Goal: Use online tool/utility: Utilize a website feature to perform a specific function

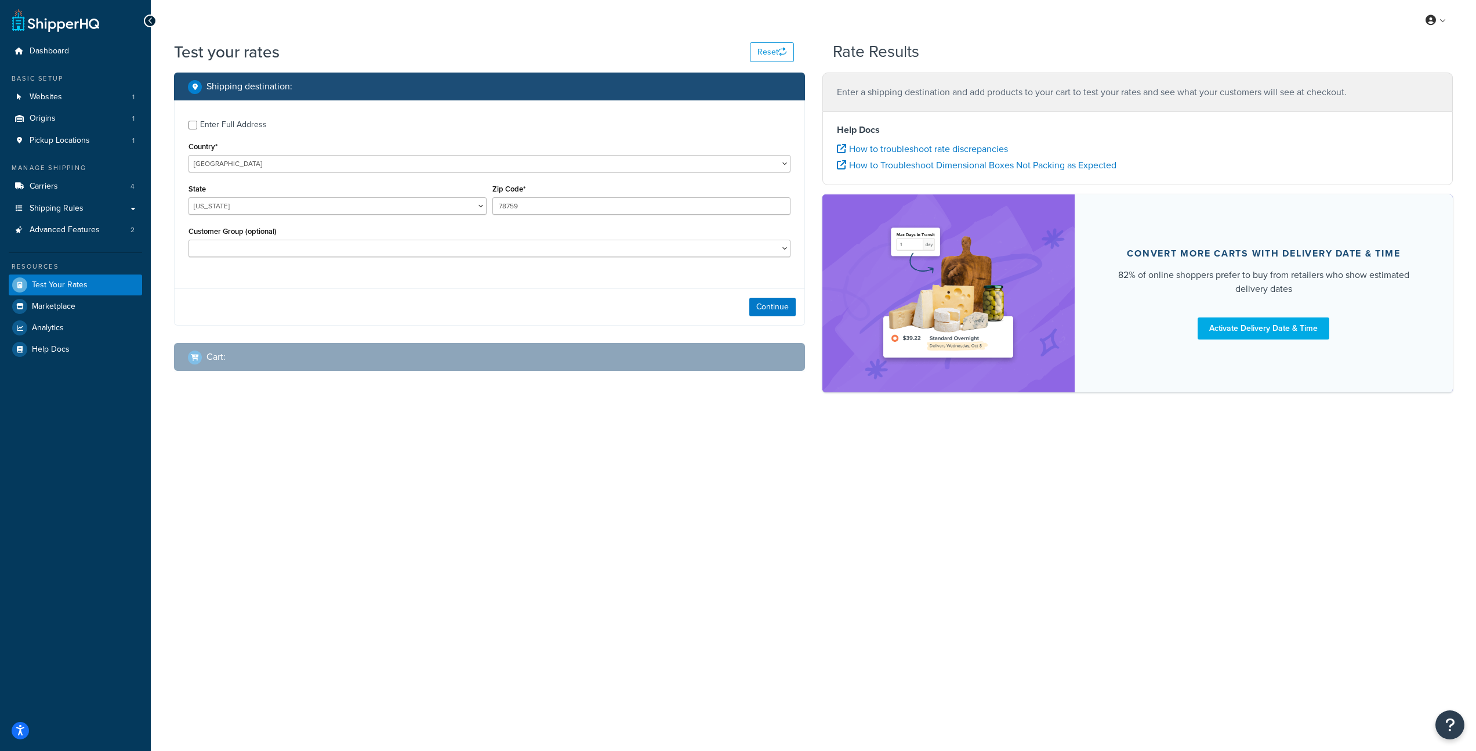
select select "[GEOGRAPHIC_DATA]"
click at [538, 204] on input "78759" at bounding box center [645, 205] width 300 height 17
type input "11763"
click at [231, 208] on select "Alabama Alaska American Samoa Arizona Arkansas Armed Forces Americas Armed Forc…" at bounding box center [339, 205] width 300 height 17
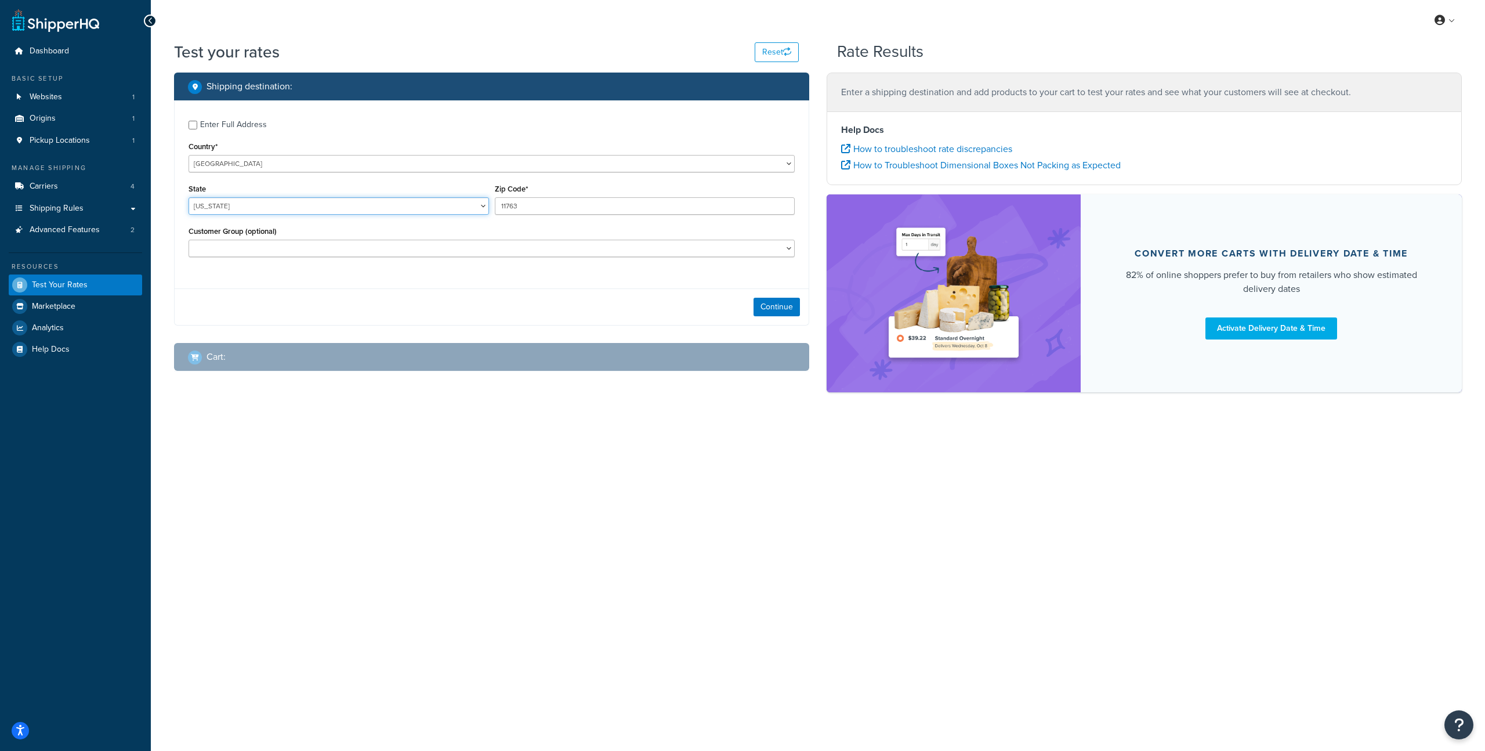
select select "NY"
click at [189, 197] on select "Alabama Alaska American Samoa Arizona Arkansas Armed Forces Americas Armed Forc…" at bounding box center [339, 205] width 300 height 17
click at [786, 310] on button "Continue" at bounding box center [776, 307] width 46 height 19
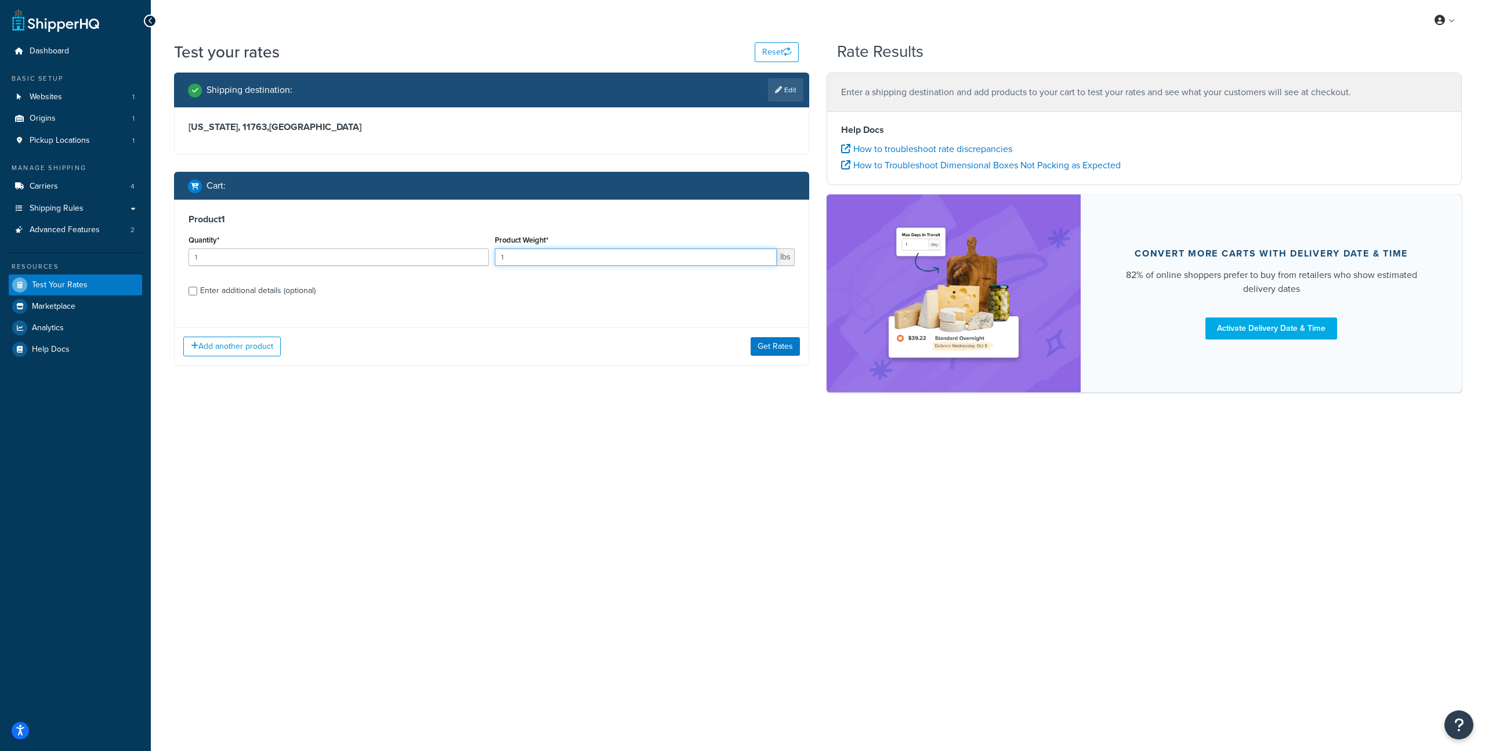
click at [538, 254] on input "1" at bounding box center [636, 256] width 282 height 17
type input "1000"
click at [789, 351] on button "Get Rates" at bounding box center [775, 346] width 49 height 19
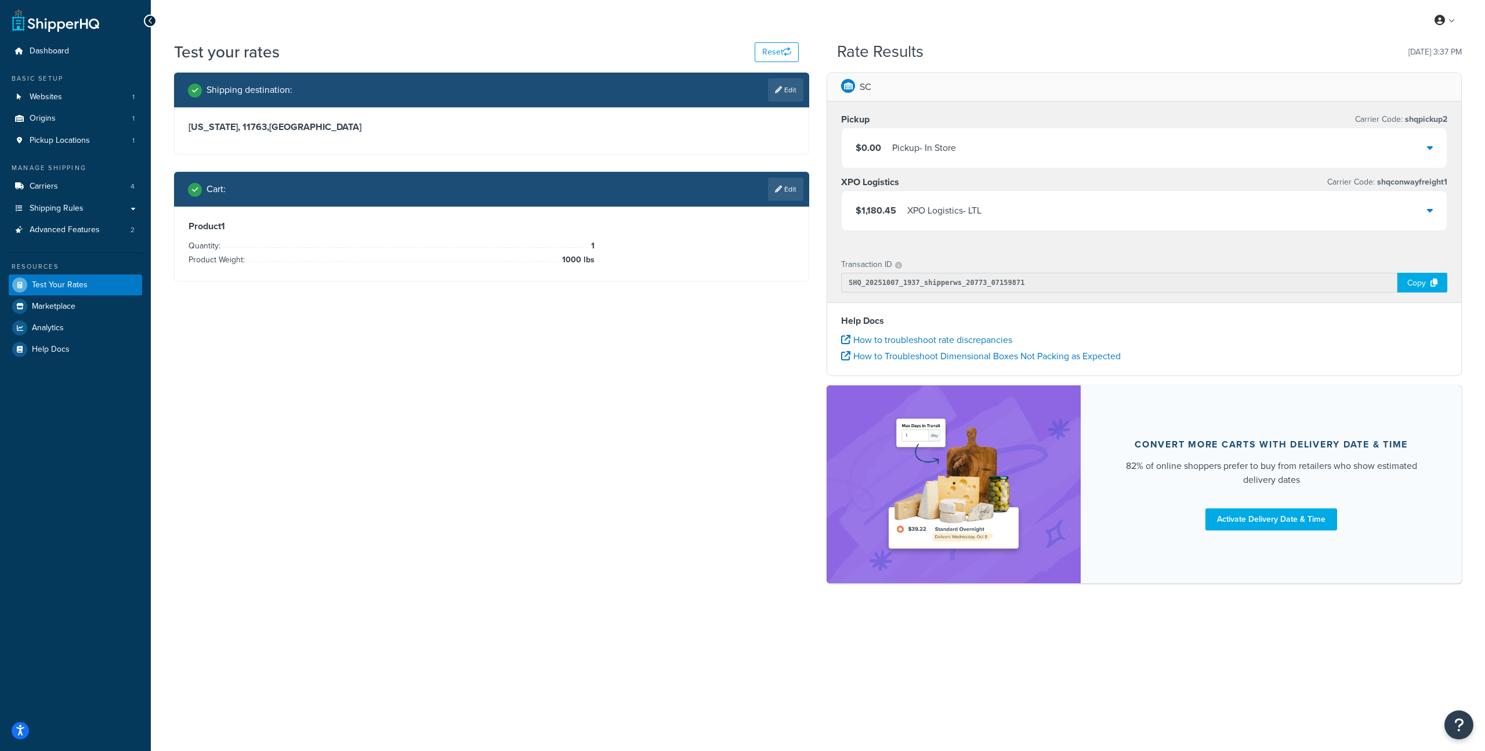
click at [1427, 209] on icon at bounding box center [1430, 209] width 6 height 9
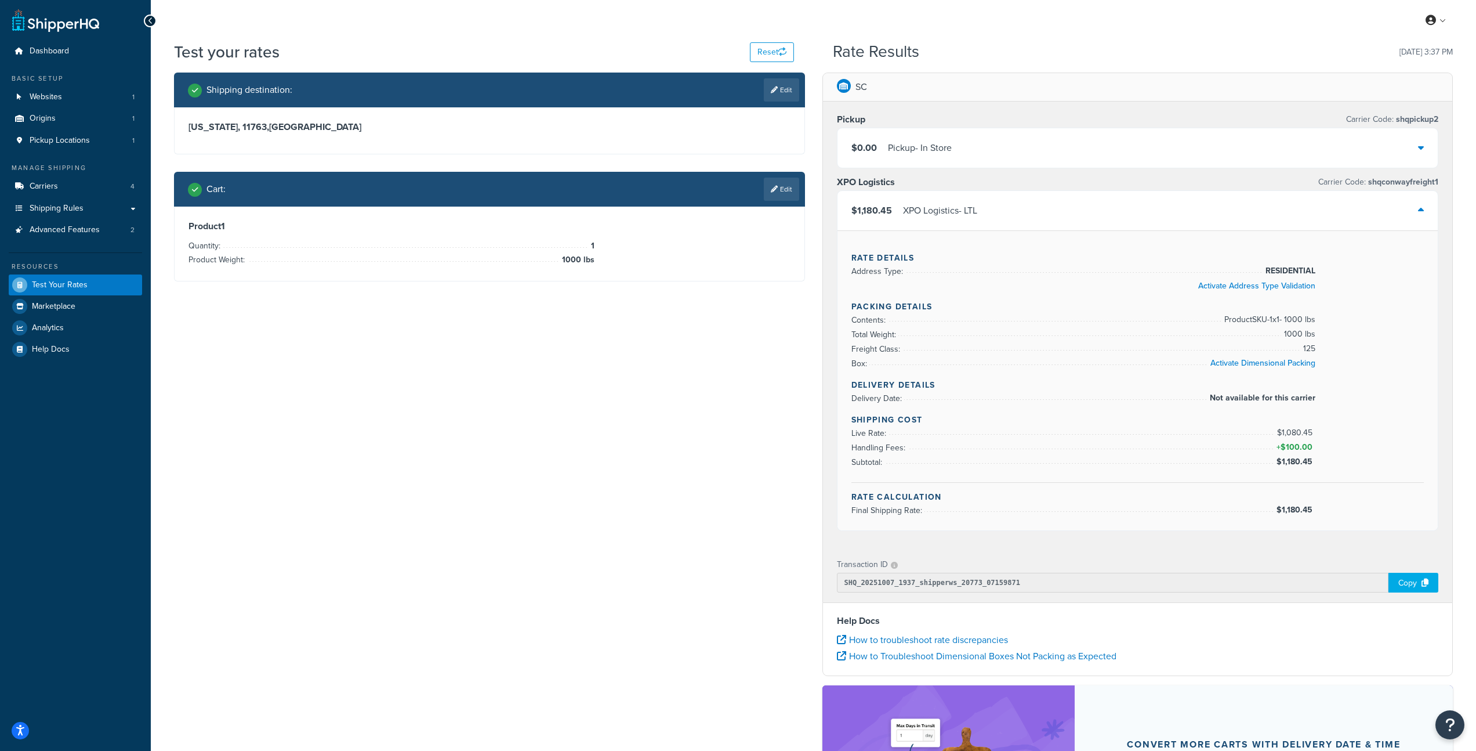
click at [1429, 200] on div "$1,180.45 XPO Logistics - LTL" at bounding box center [1138, 210] width 601 height 39
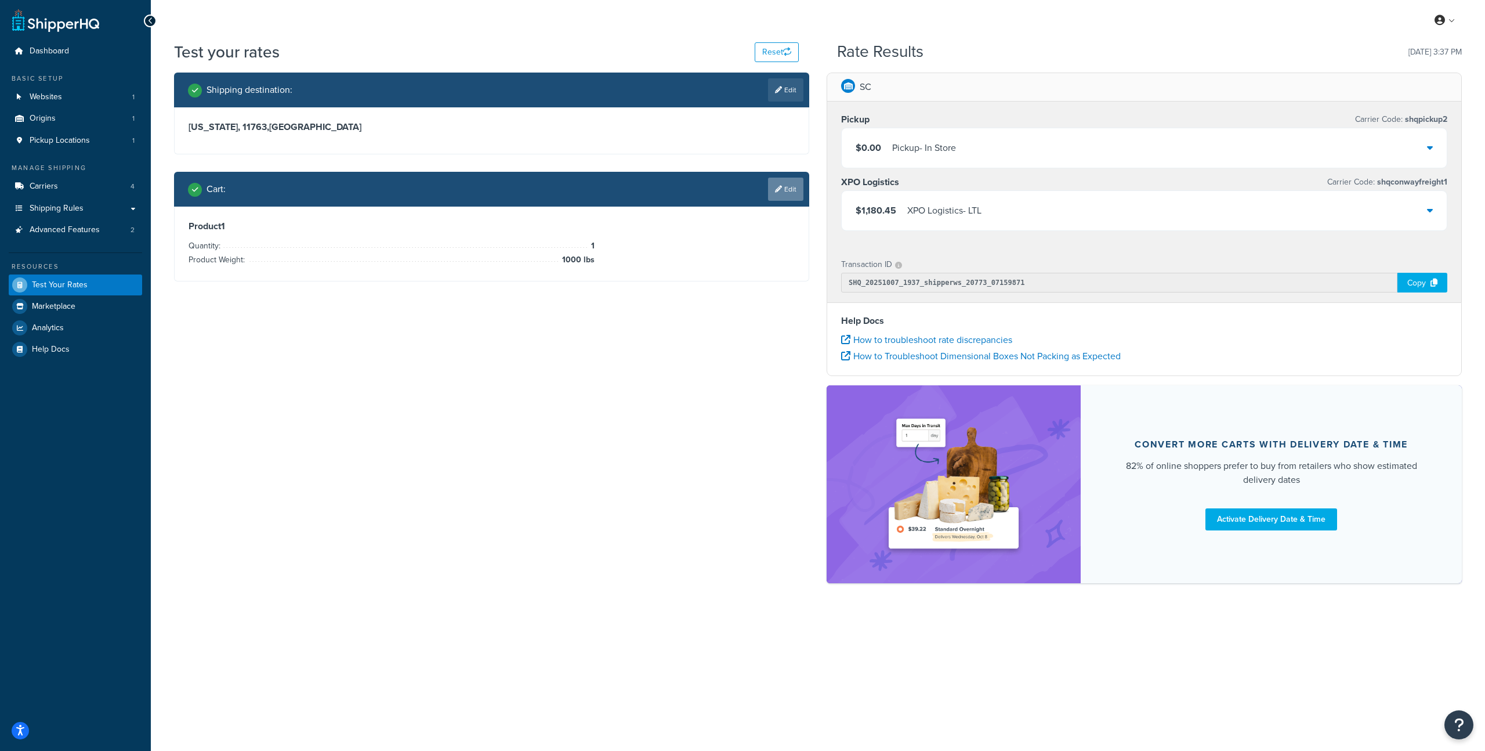
click at [784, 195] on link "Edit" at bounding box center [785, 188] width 35 height 23
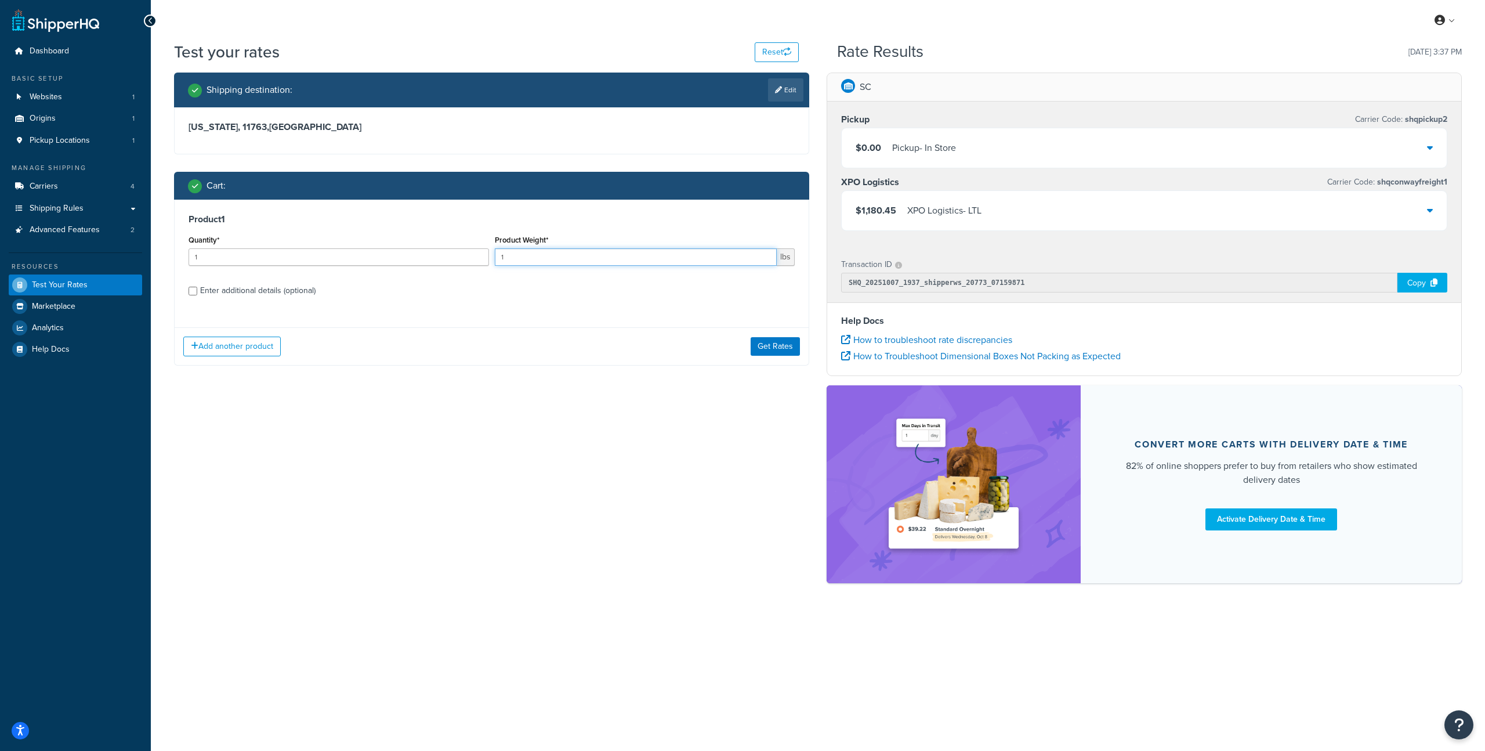
click at [653, 264] on input "1" at bounding box center [636, 256] width 282 height 17
type input "1"
click at [545, 255] on input "Product Weight*" at bounding box center [636, 256] width 282 height 17
type input "822"
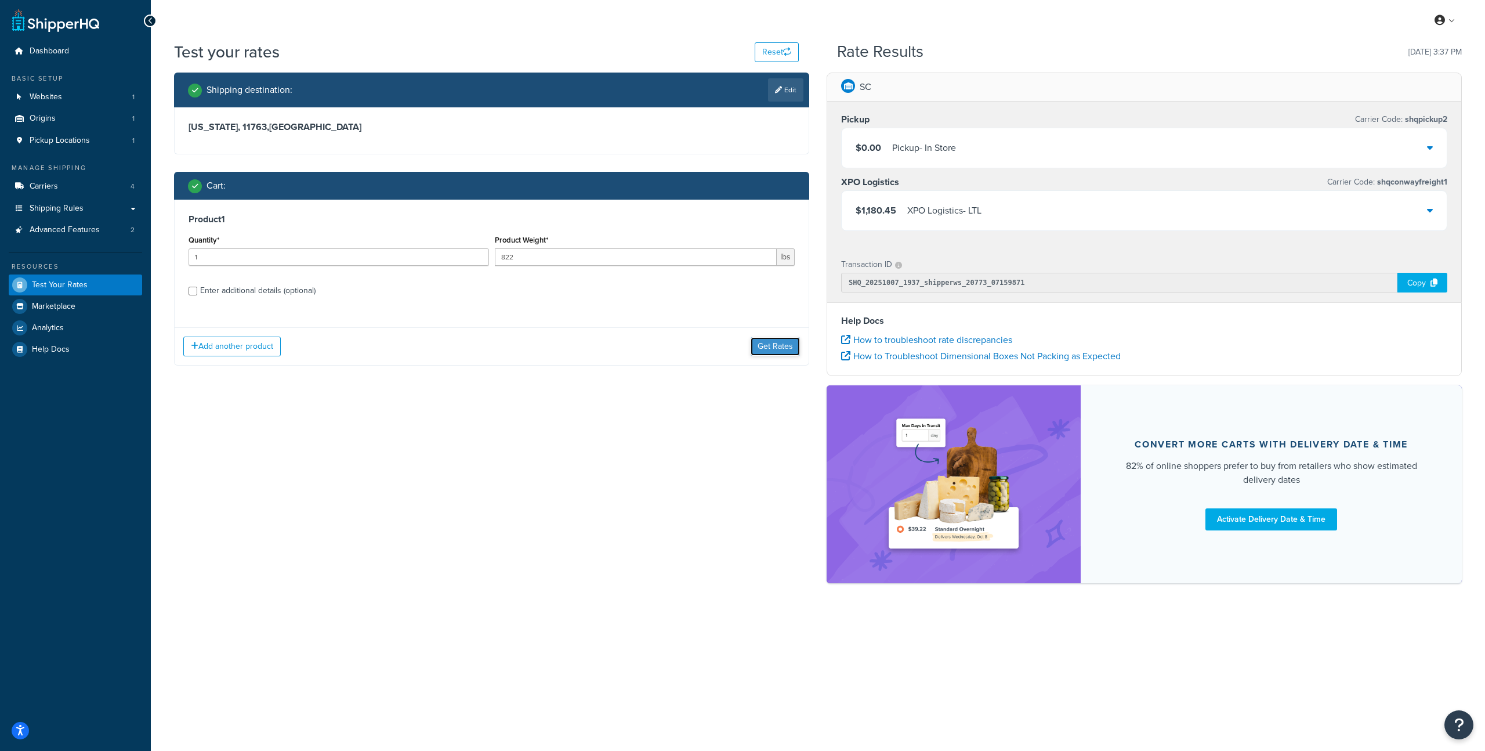
click at [775, 353] on button "Get Rates" at bounding box center [775, 346] width 49 height 19
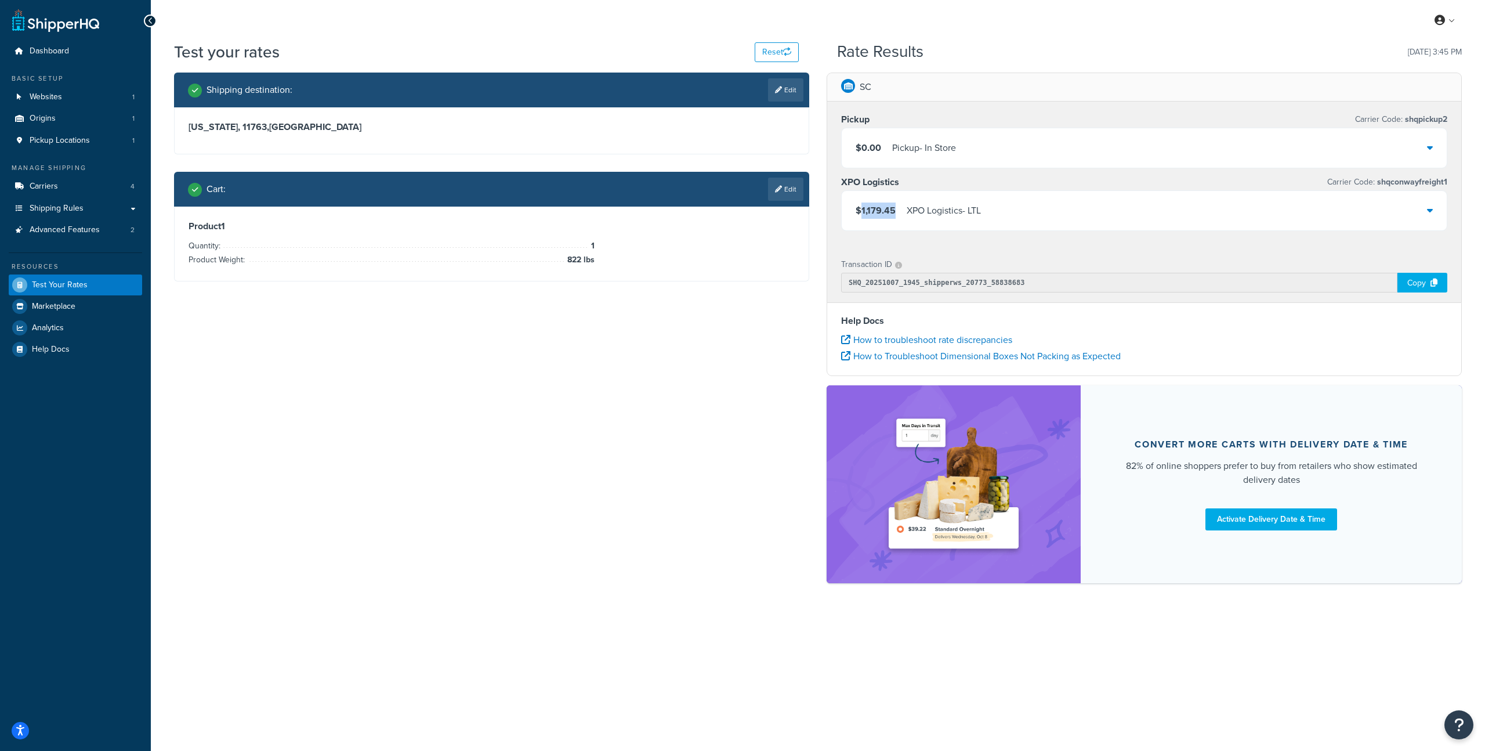
drag, startPoint x: 898, startPoint y: 211, endPoint x: 860, endPoint y: 212, distance: 38.3
click at [860, 212] on div "$1,179.45 XPO Logistics - LTL" at bounding box center [918, 210] width 125 height 16
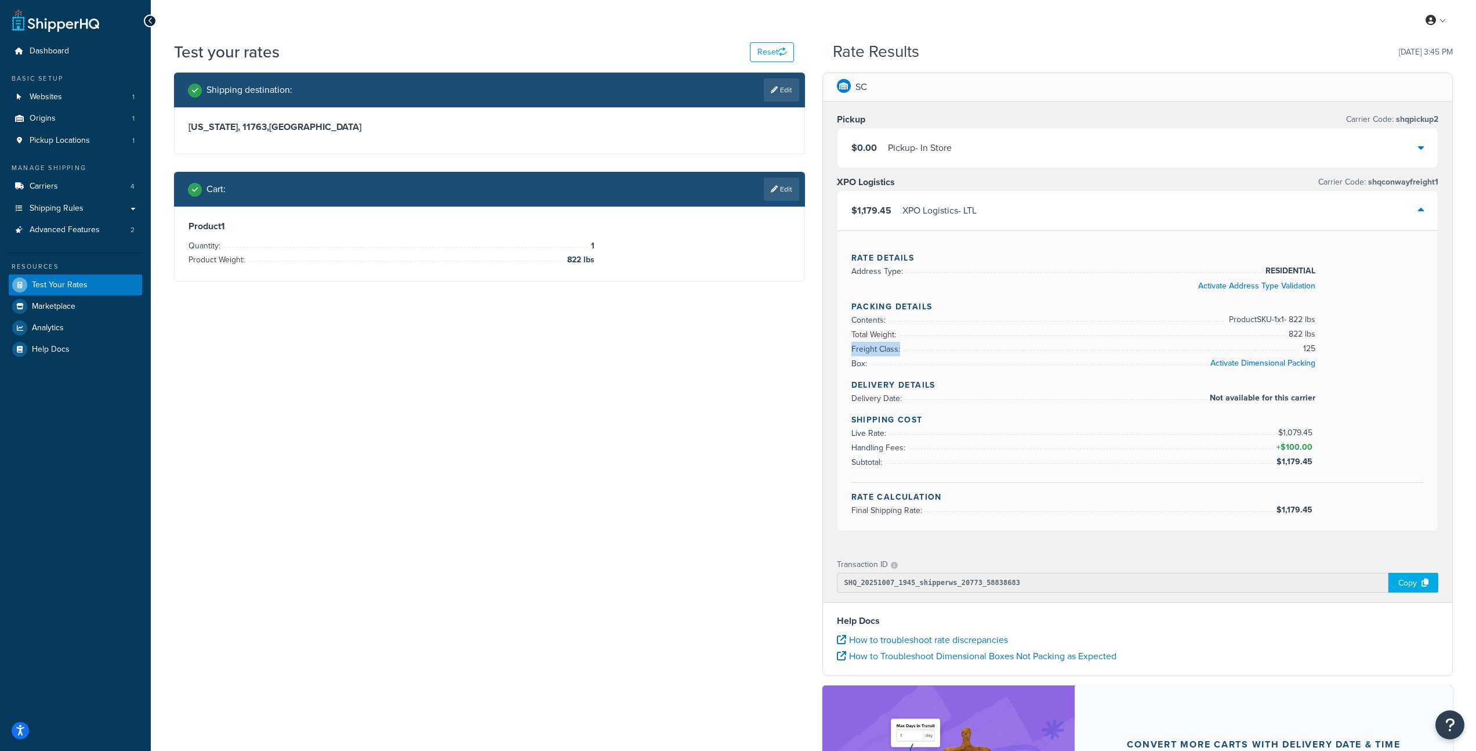
drag, startPoint x: 1321, startPoint y: 348, endPoint x: 1279, endPoint y: 346, distance: 41.8
click at [1279, 346] on div "Rate Details Address Type: RESIDENTIAL Activate Address Type Validation Packing…" at bounding box center [1138, 380] width 601 height 300
click at [1310, 345] on span "125" at bounding box center [1307, 349] width 15 height 14
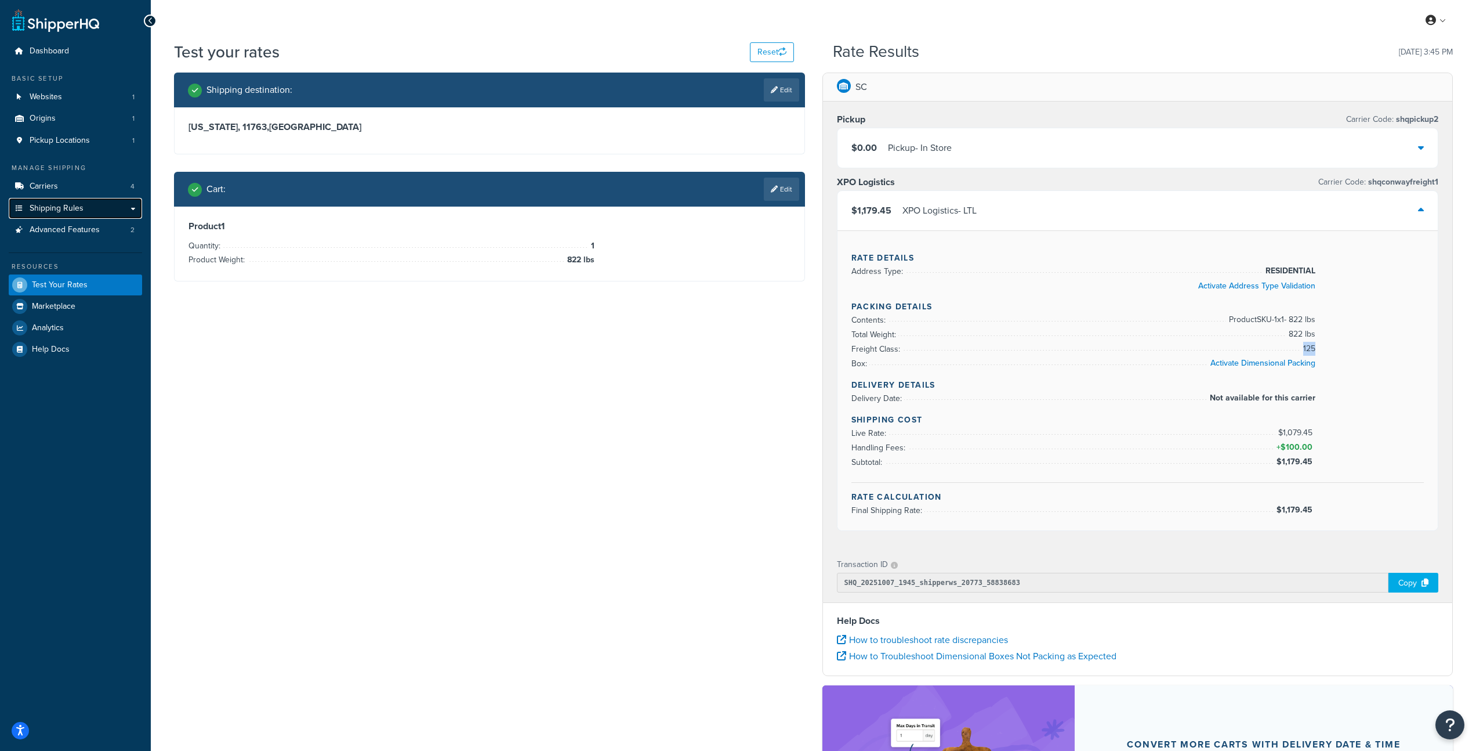
click at [83, 215] on link "Shipping Rules" at bounding box center [75, 208] width 133 height 21
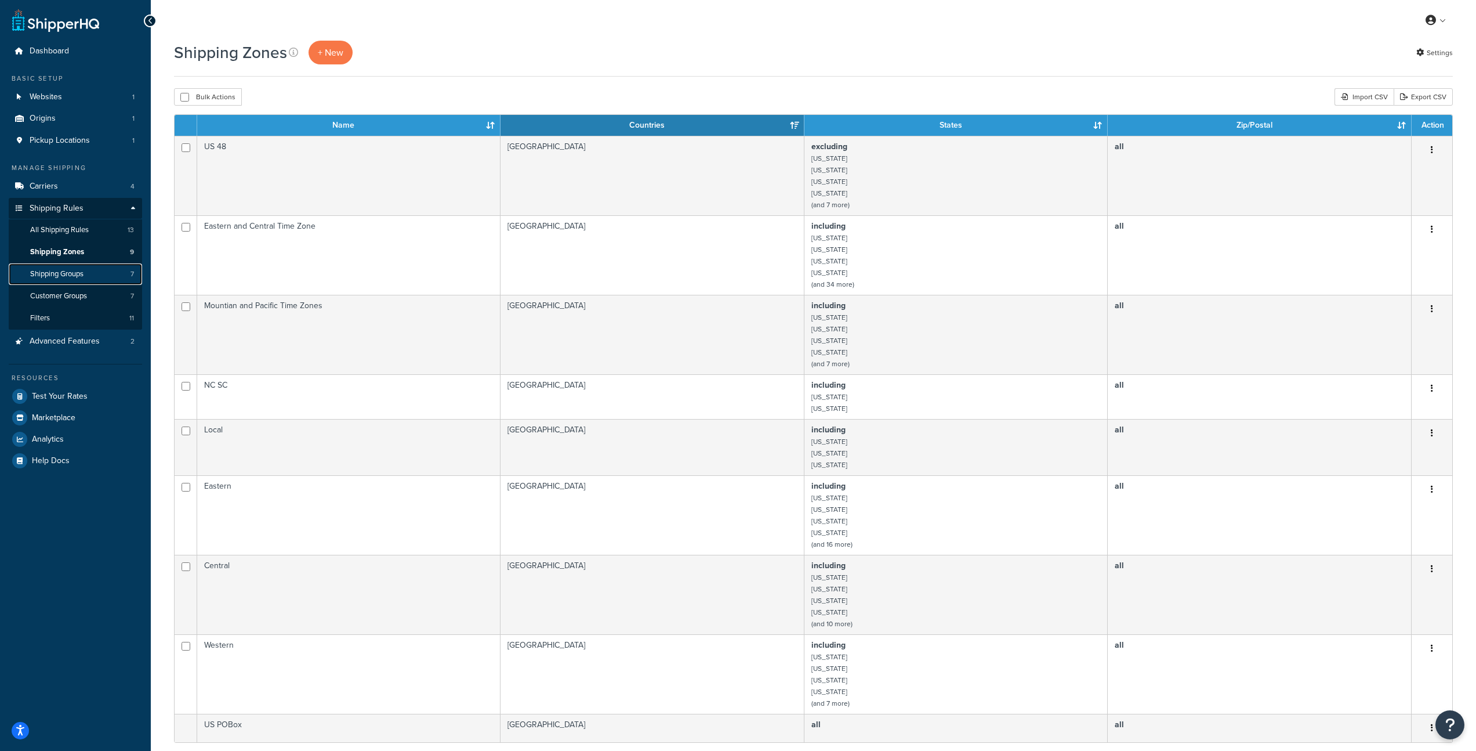
click at [70, 274] on span "Shipping Groups" at bounding box center [56, 274] width 53 height 10
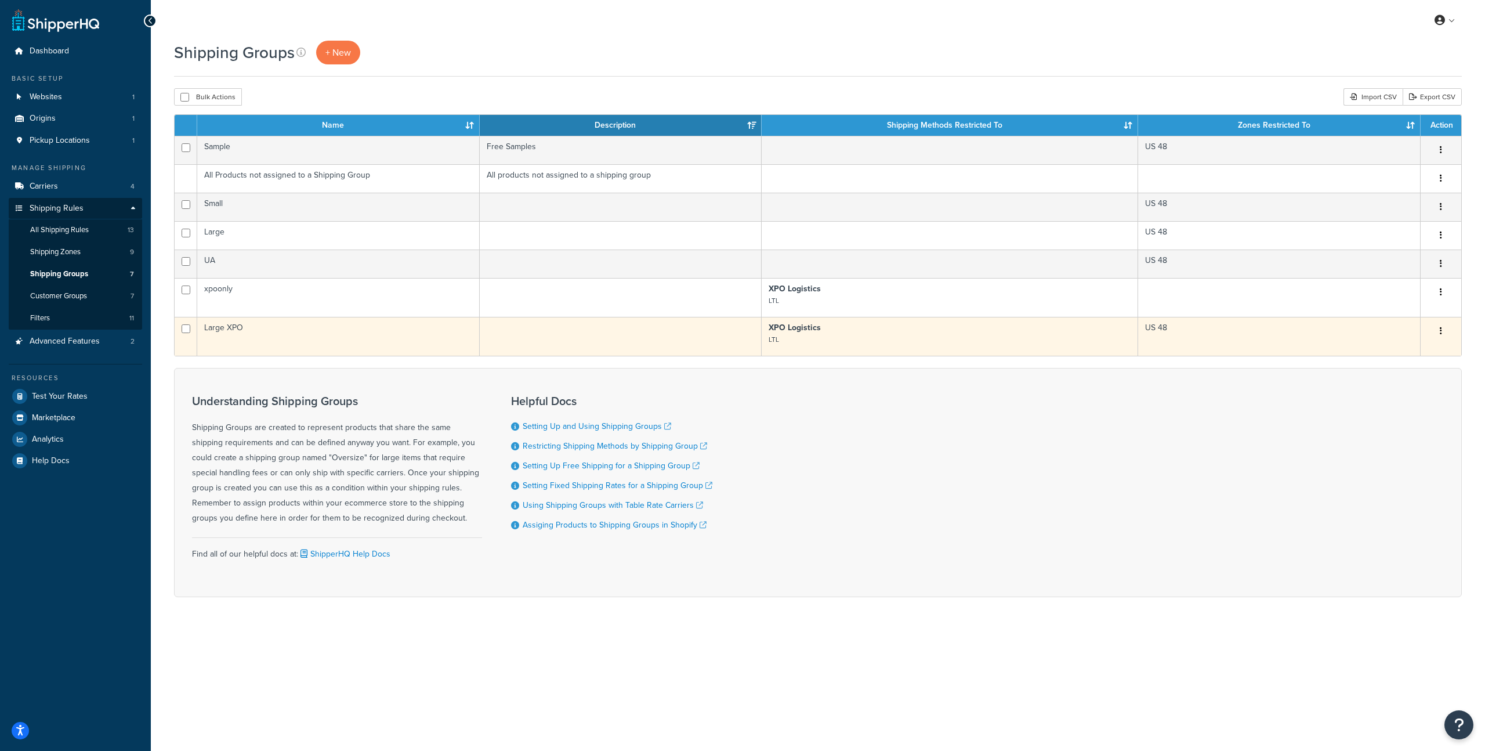
click at [216, 328] on td "Large XPO" at bounding box center [338, 336] width 282 height 39
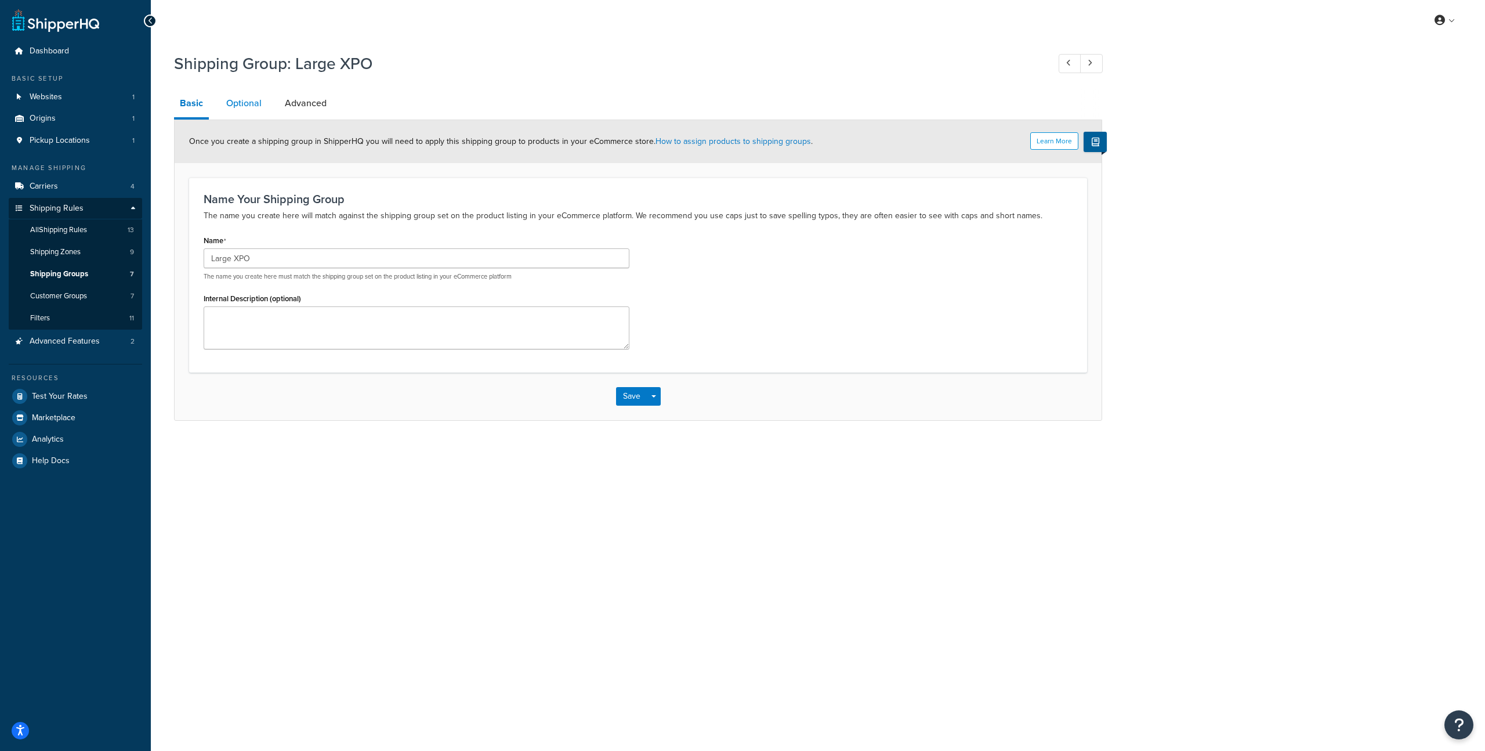
click at [248, 104] on link "Optional" at bounding box center [243, 103] width 47 height 28
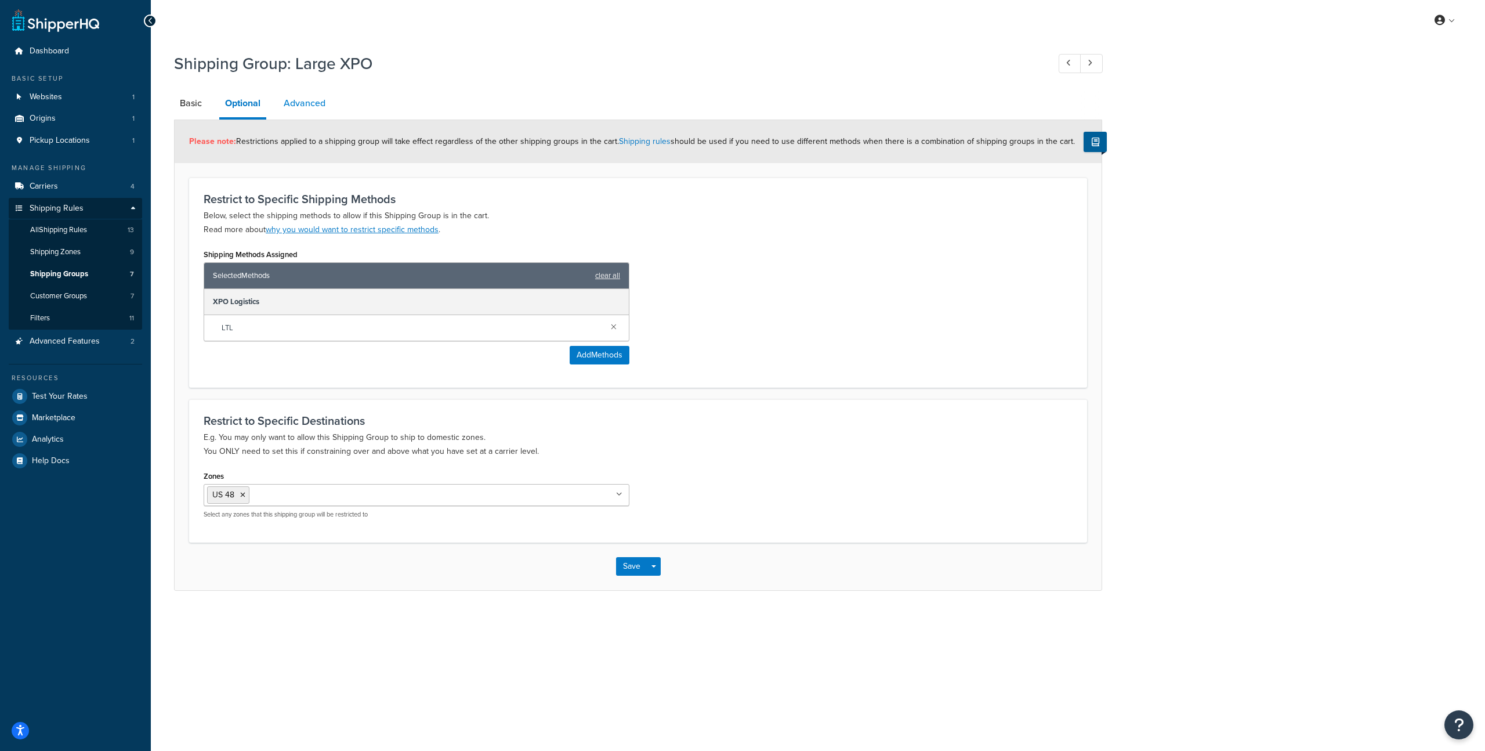
click at [293, 105] on link "Advanced" at bounding box center [304, 103] width 53 height 28
select select "125"
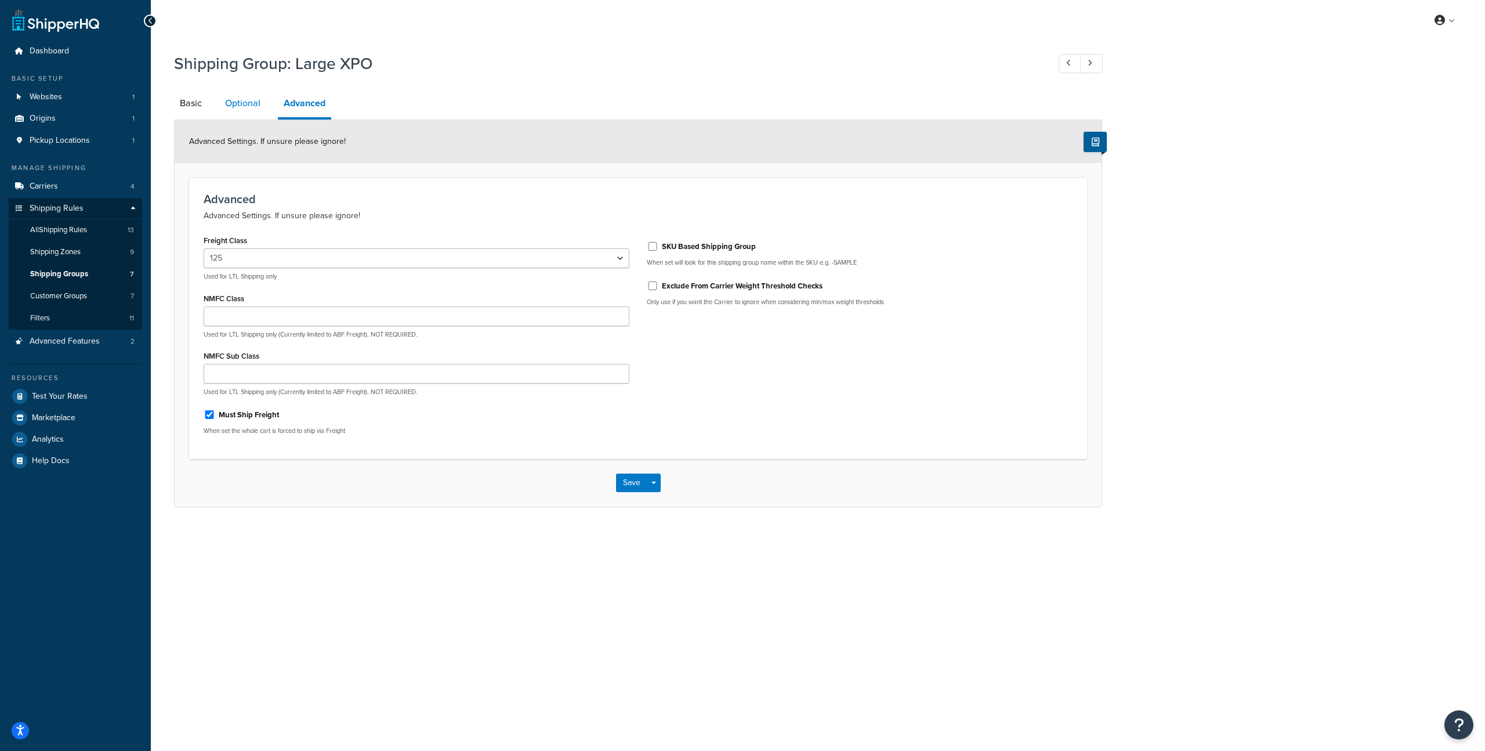
click at [252, 99] on link "Optional" at bounding box center [242, 103] width 47 height 28
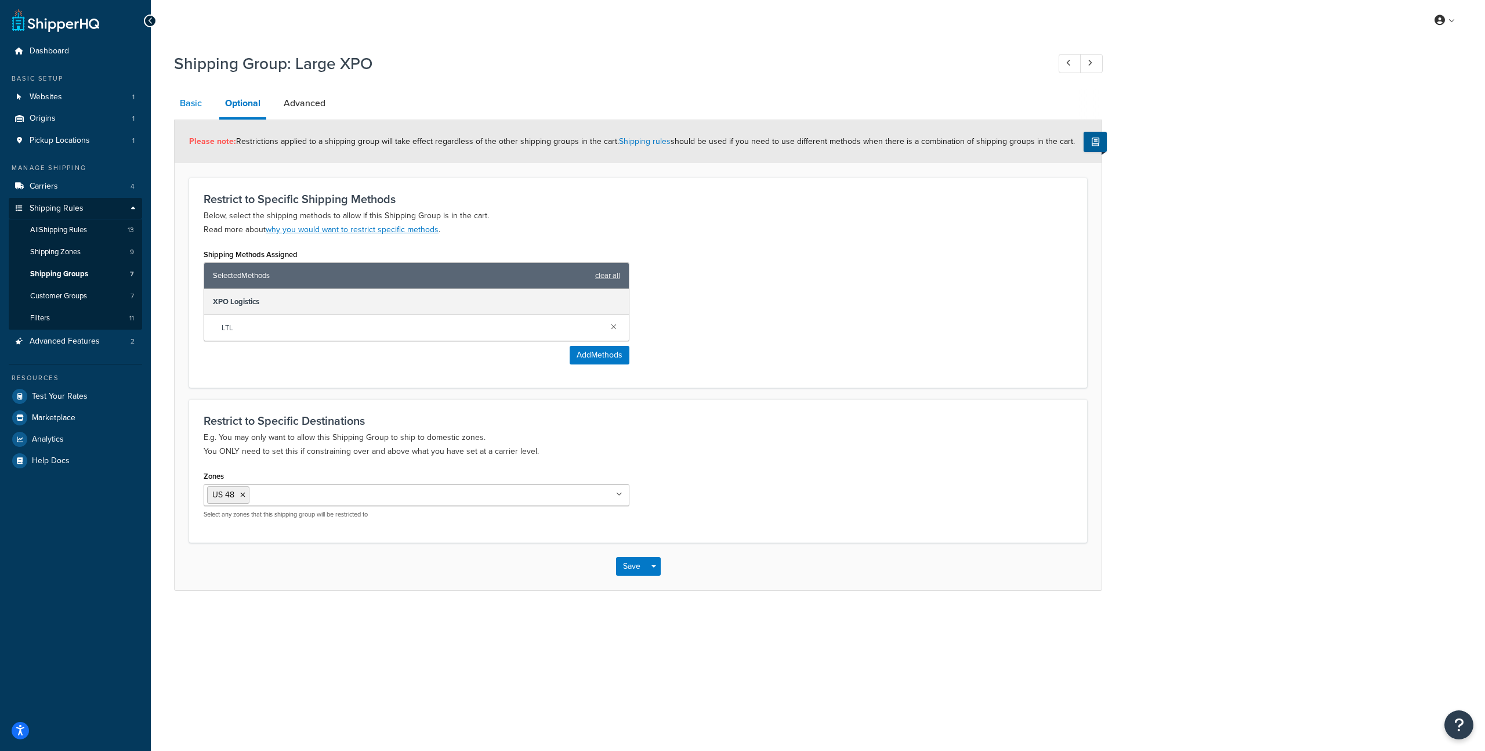
click at [197, 97] on link "Basic" at bounding box center [191, 103] width 34 height 28
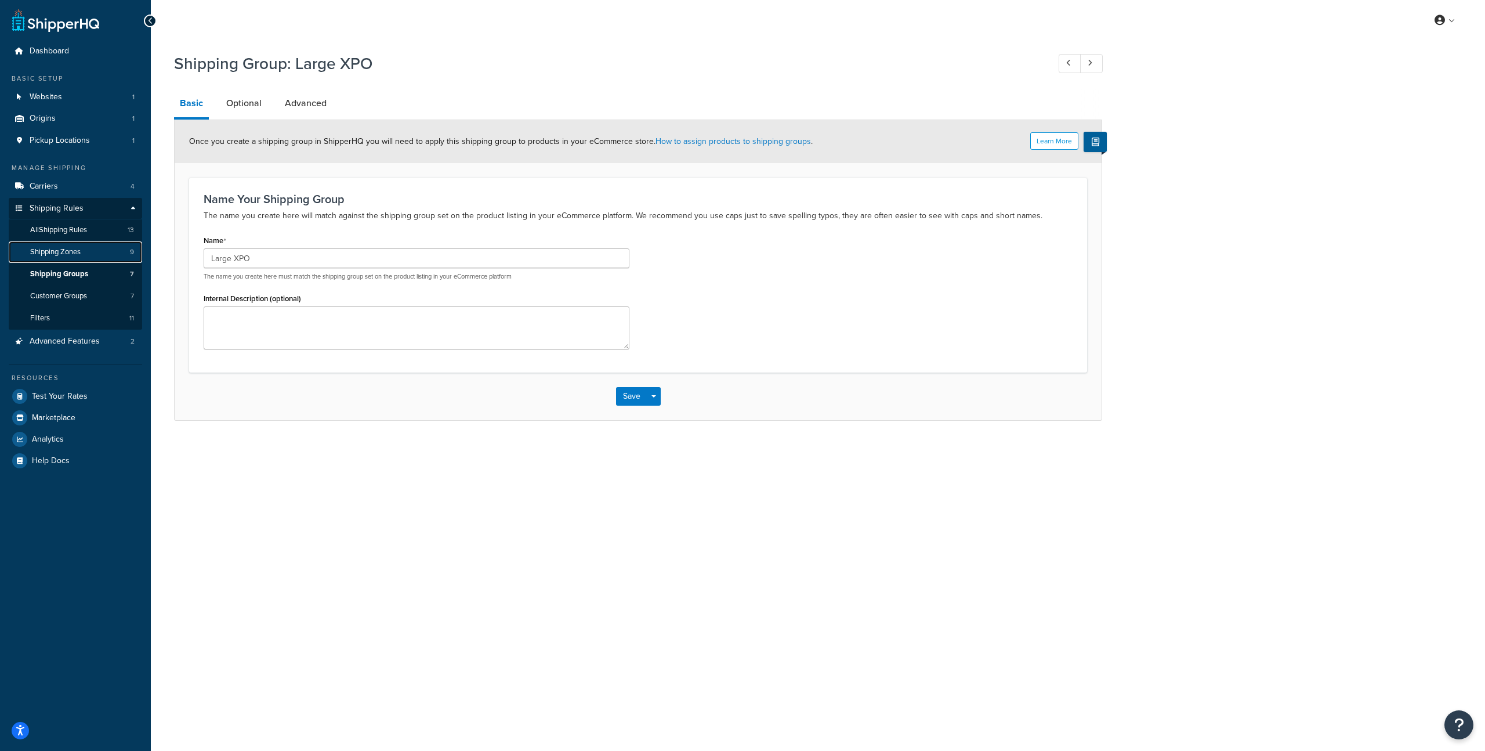
click at [74, 255] on span "Shipping Zones" at bounding box center [55, 252] width 50 height 10
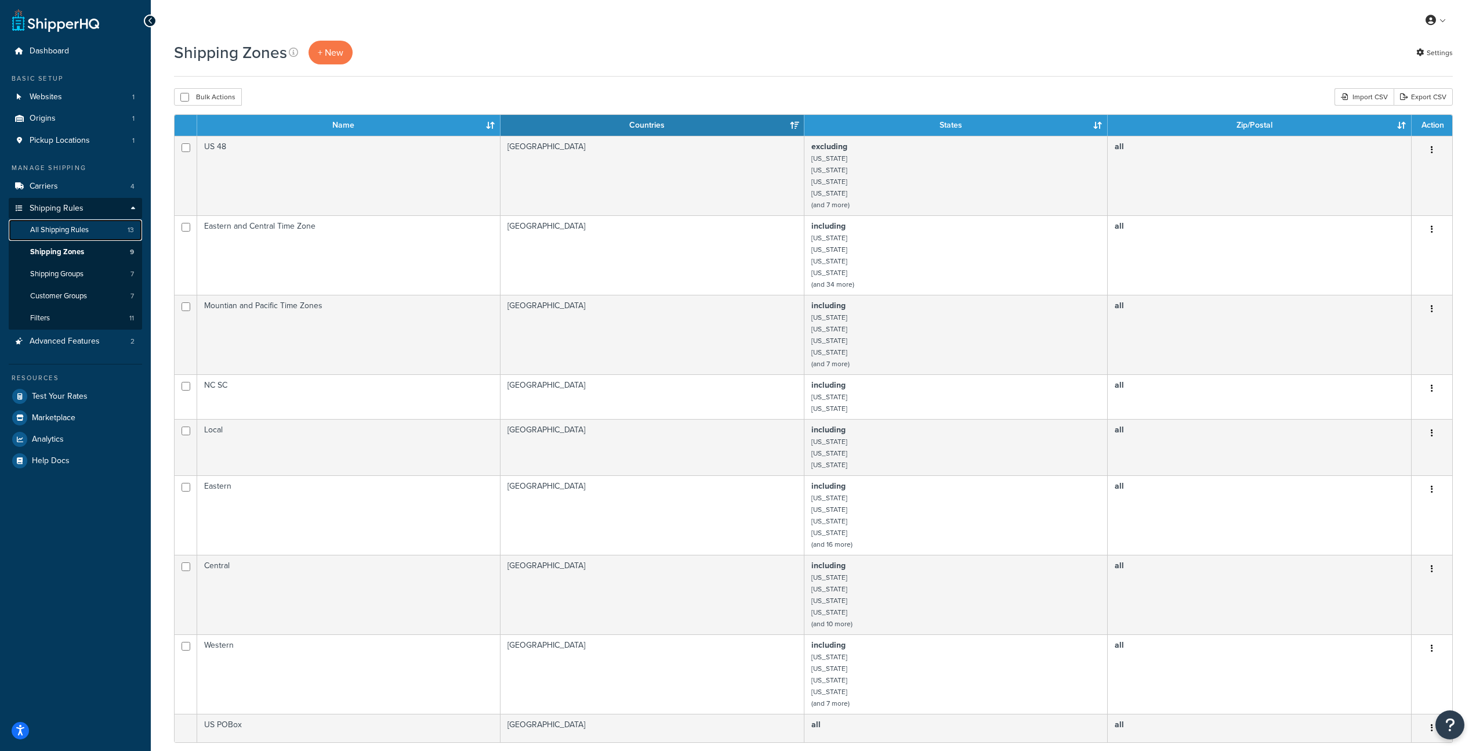
click at [73, 233] on span "All Shipping Rules" at bounding box center [59, 230] width 59 height 10
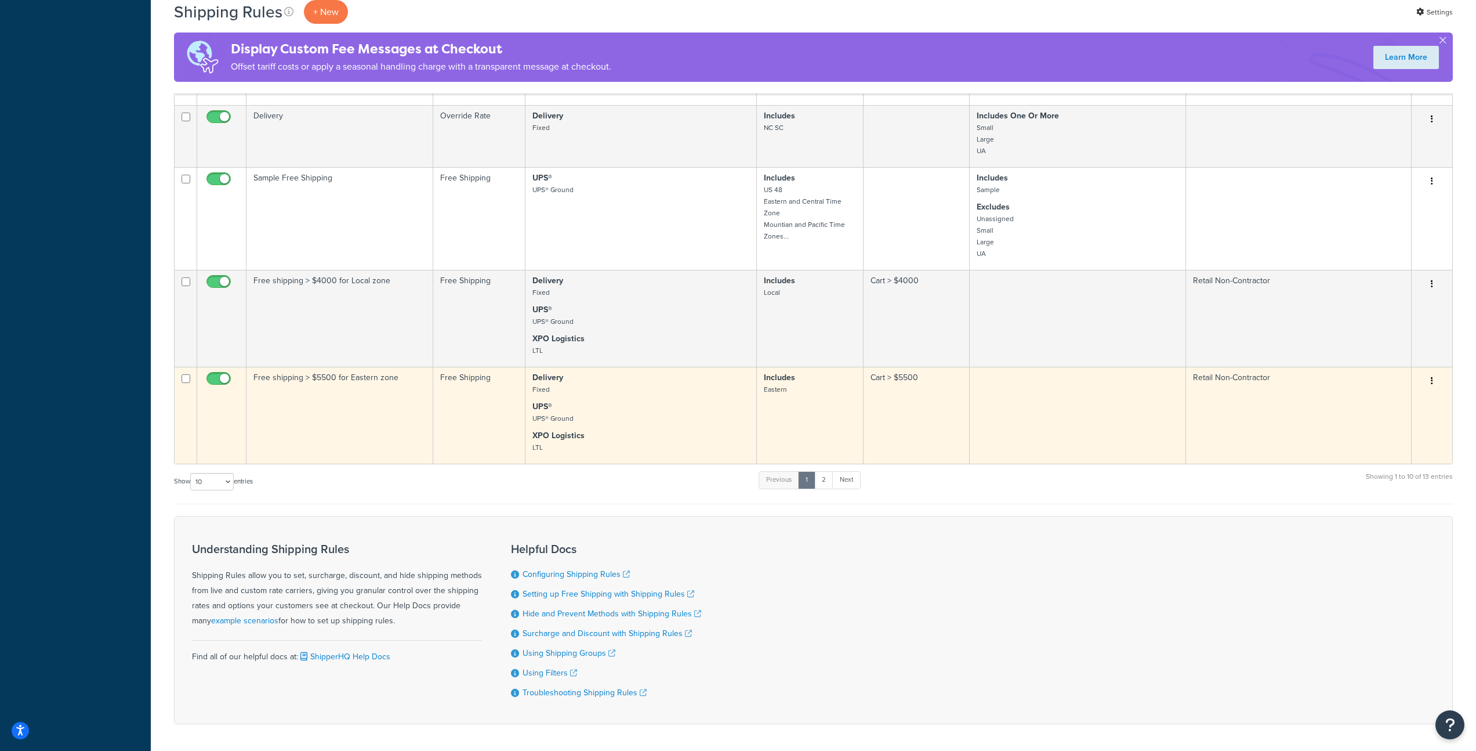
scroll to position [485, 0]
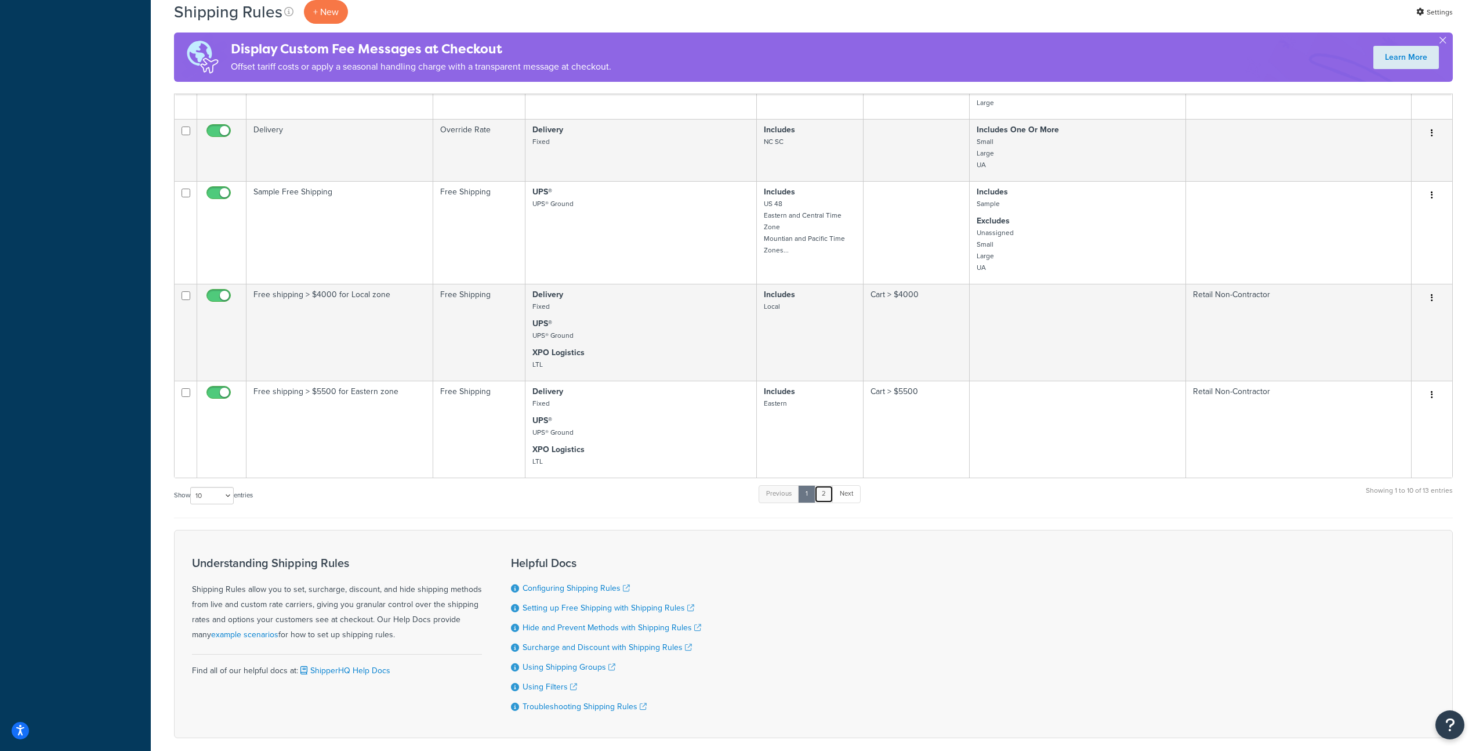
click at [830, 495] on link "2" at bounding box center [823, 493] width 19 height 17
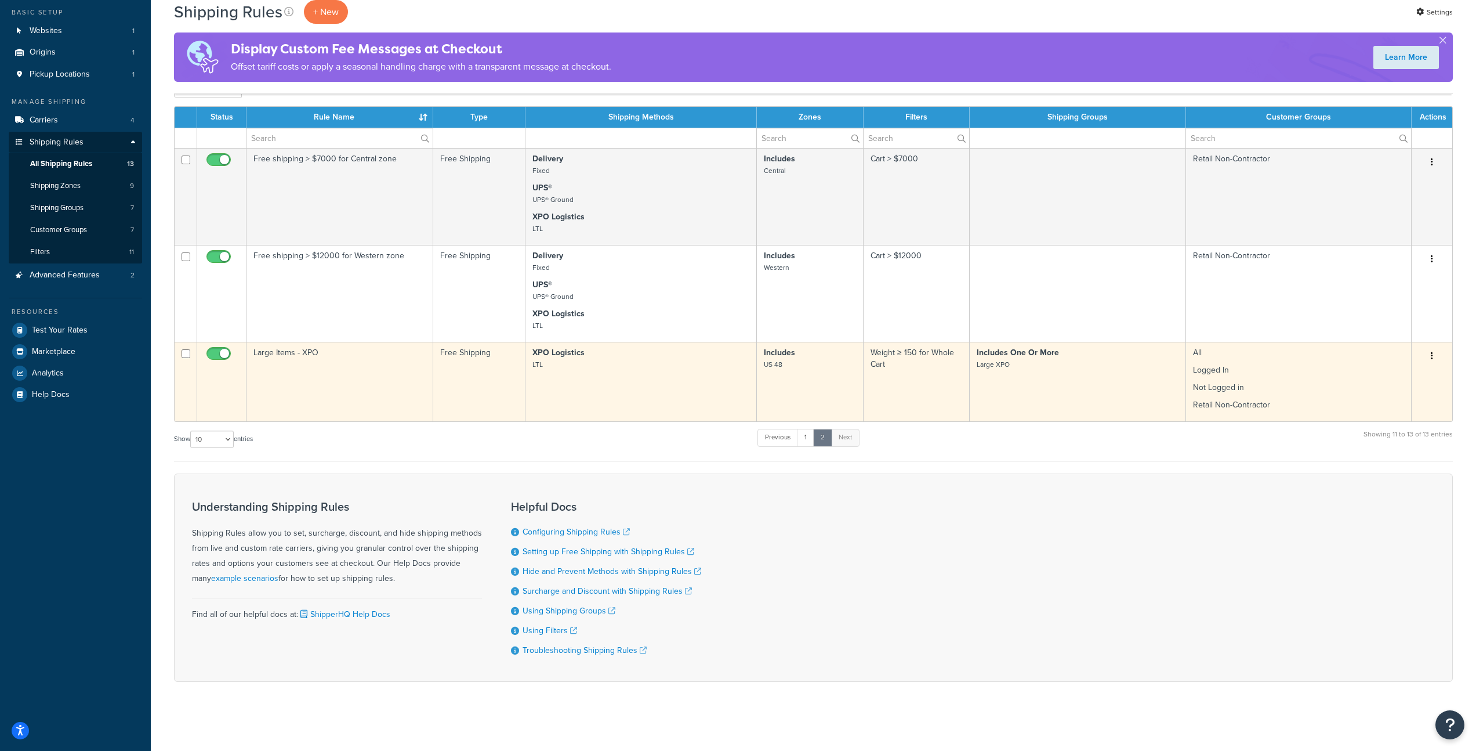
click at [311, 359] on td "Large Items - XPO" at bounding box center [340, 381] width 187 height 79
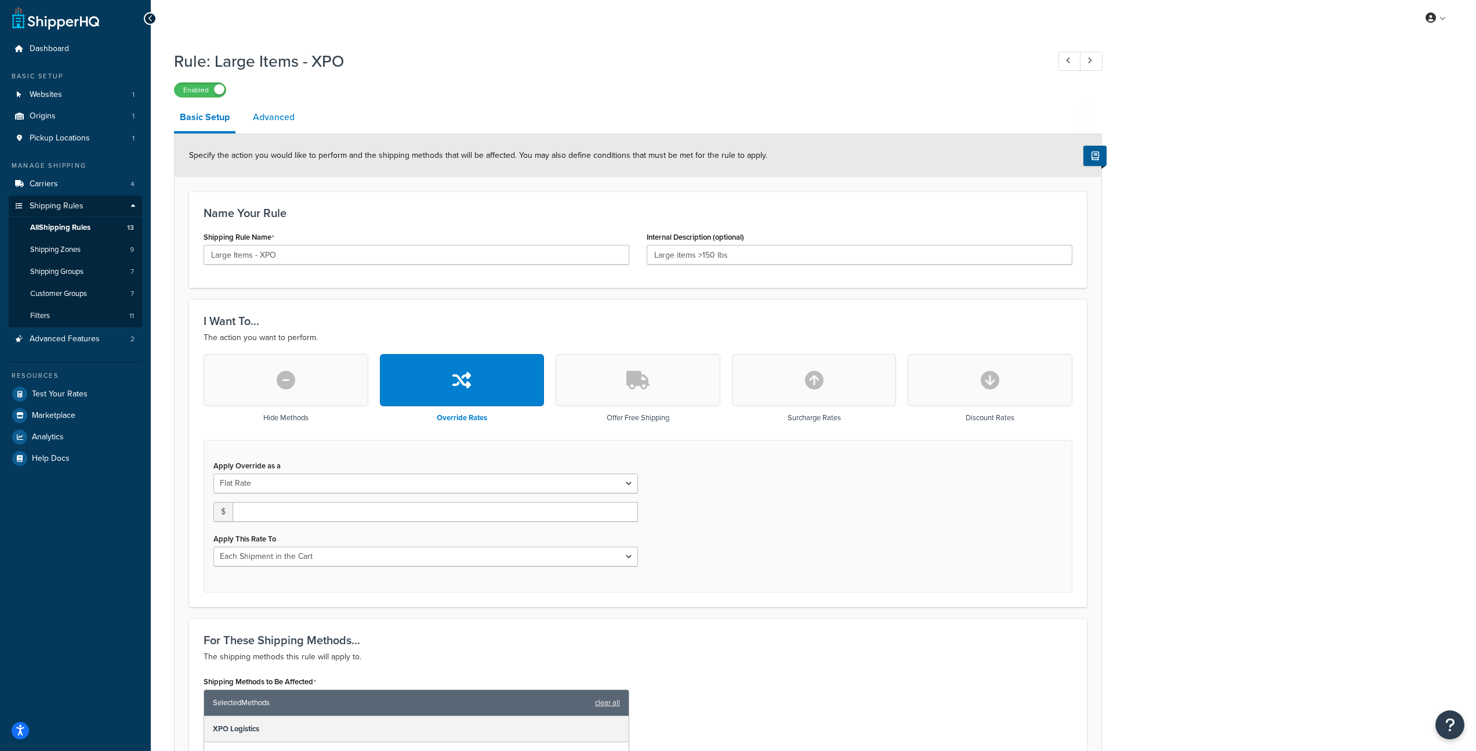
click at [280, 117] on link "Advanced" at bounding box center [273, 117] width 53 height 28
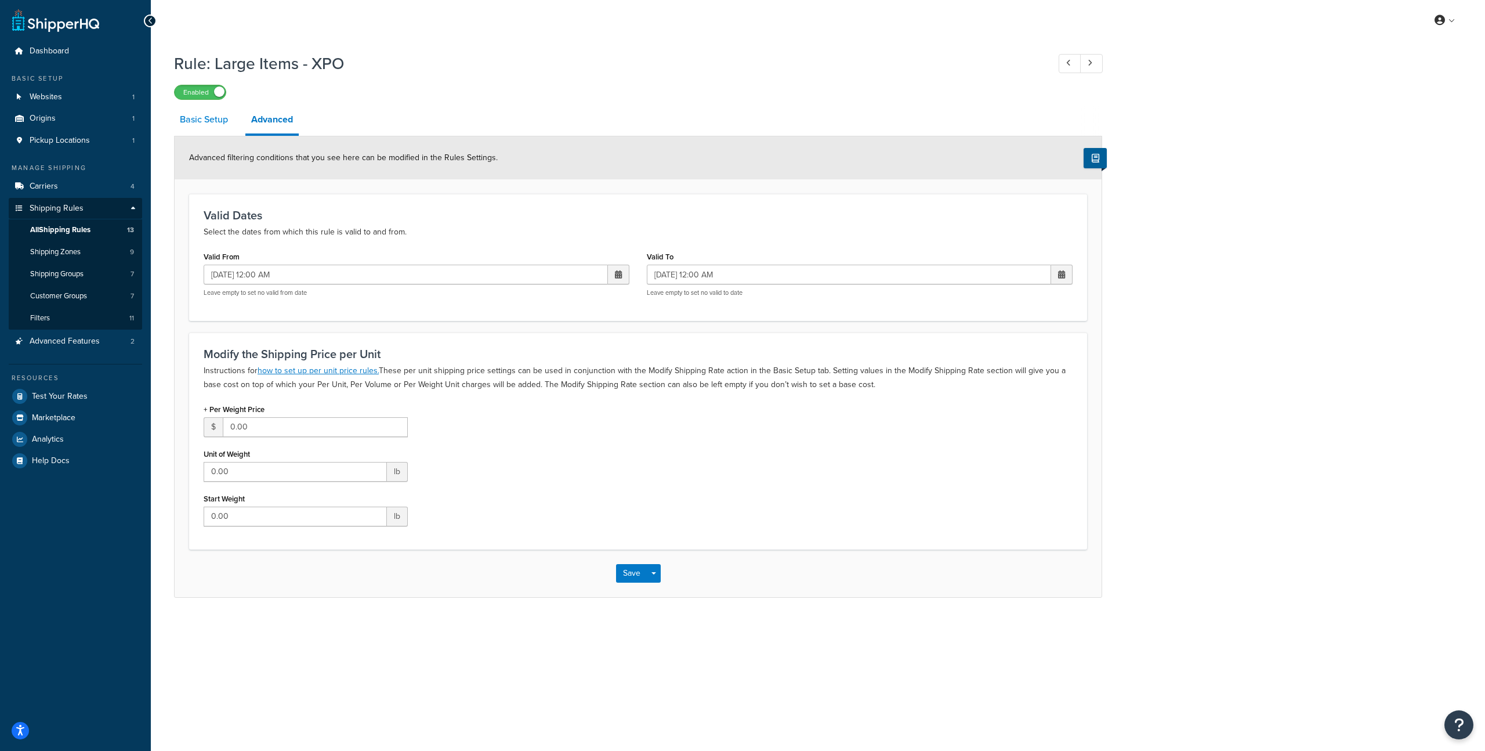
click at [212, 119] on link "Basic Setup" at bounding box center [204, 120] width 60 height 28
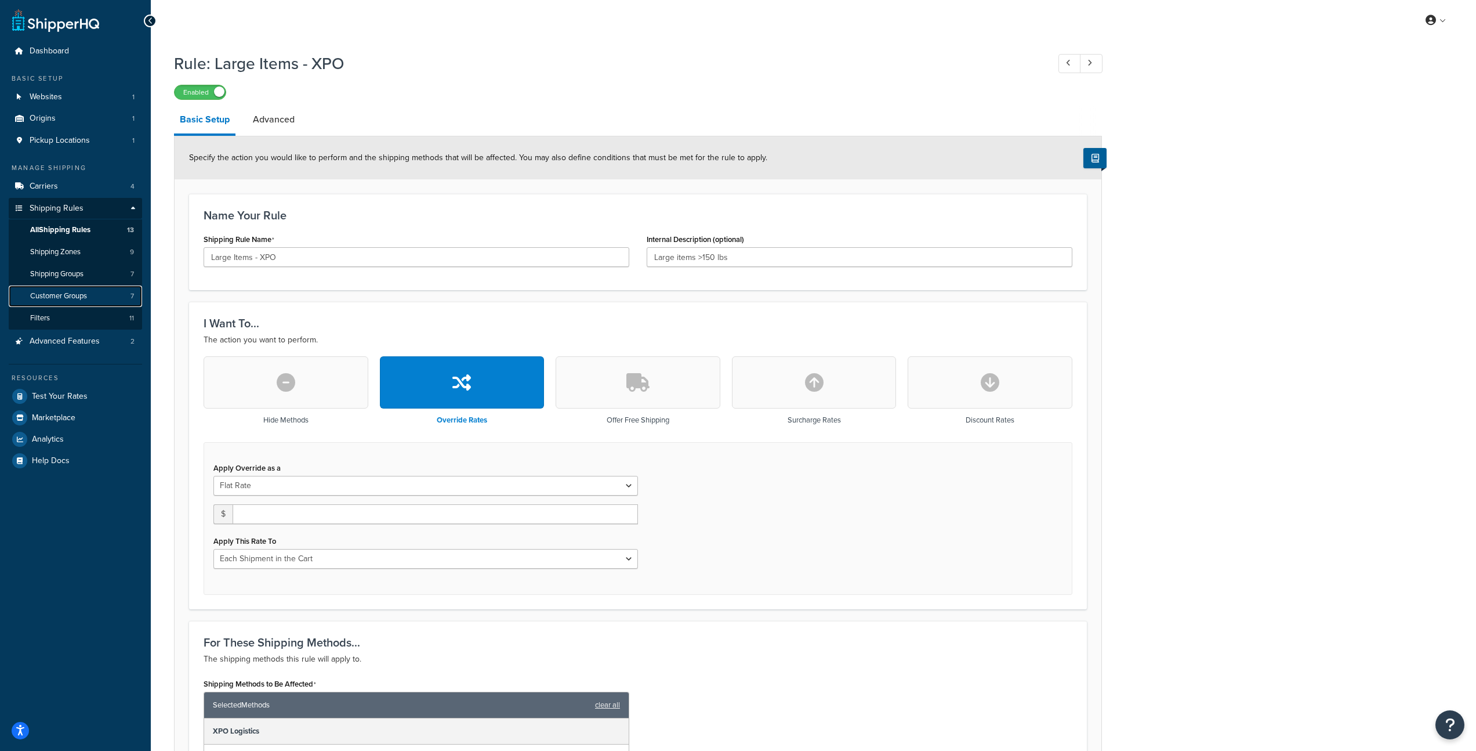
click at [55, 299] on span "Customer Groups" at bounding box center [58, 296] width 57 height 10
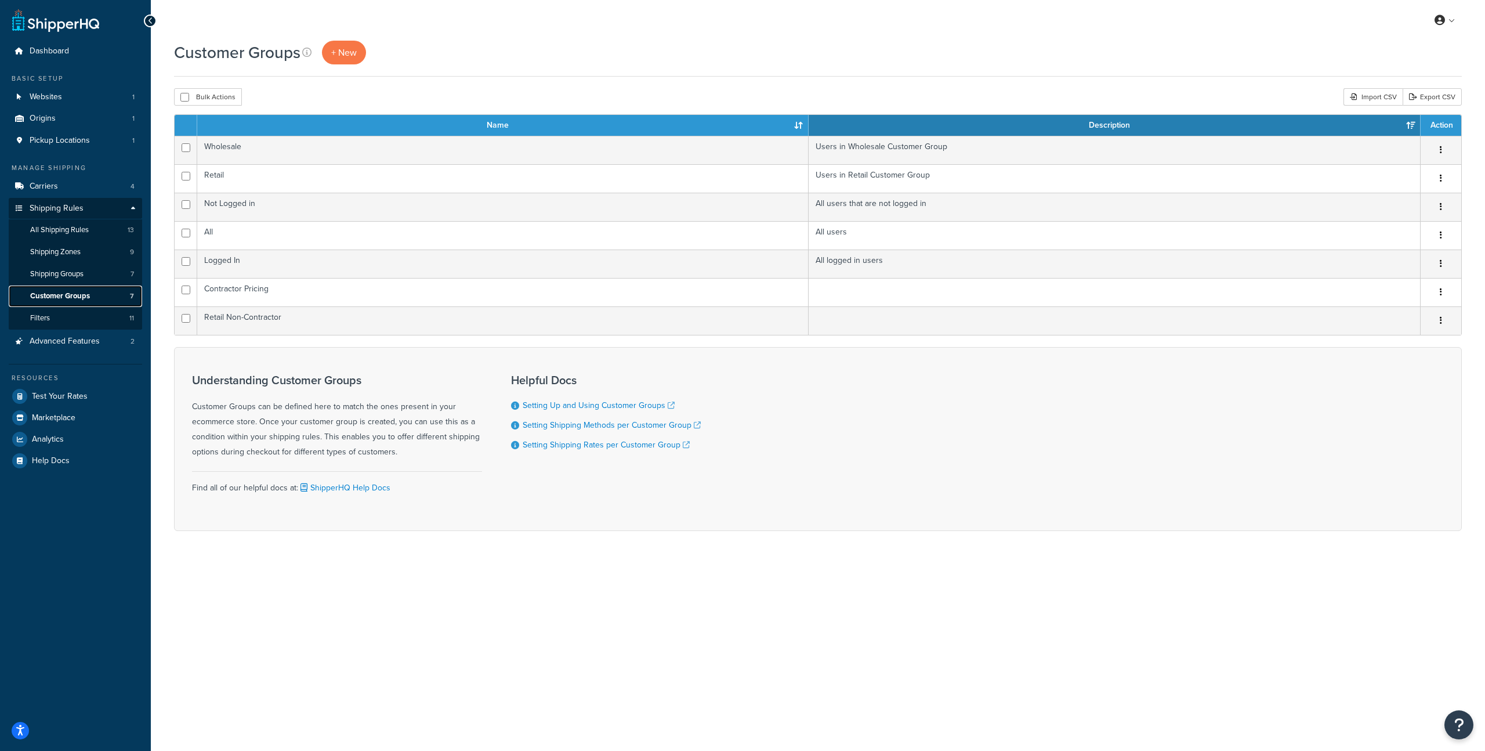
click at [79, 293] on span "Customer Groups" at bounding box center [60, 296] width 60 height 10
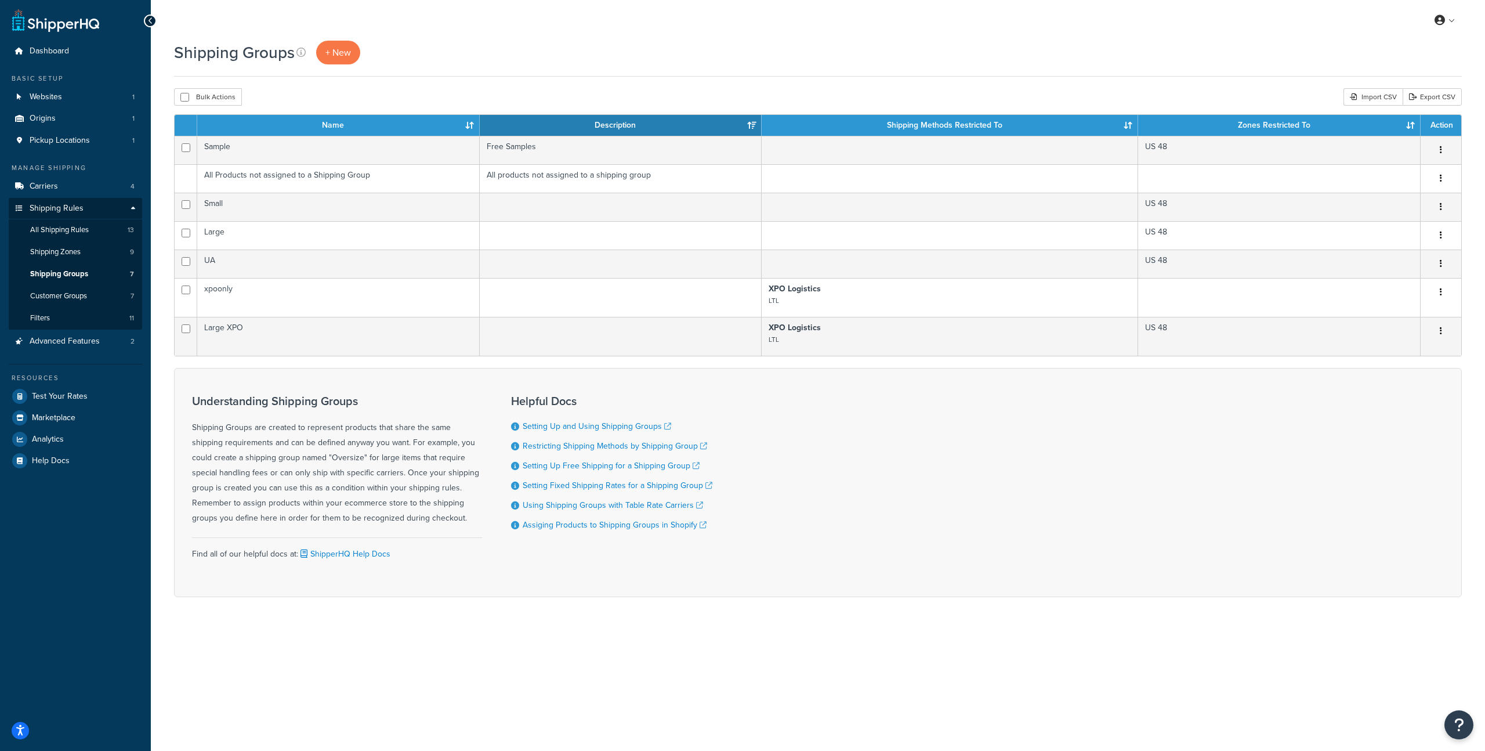
click at [268, 330] on td "Large XPO" at bounding box center [338, 336] width 282 height 39
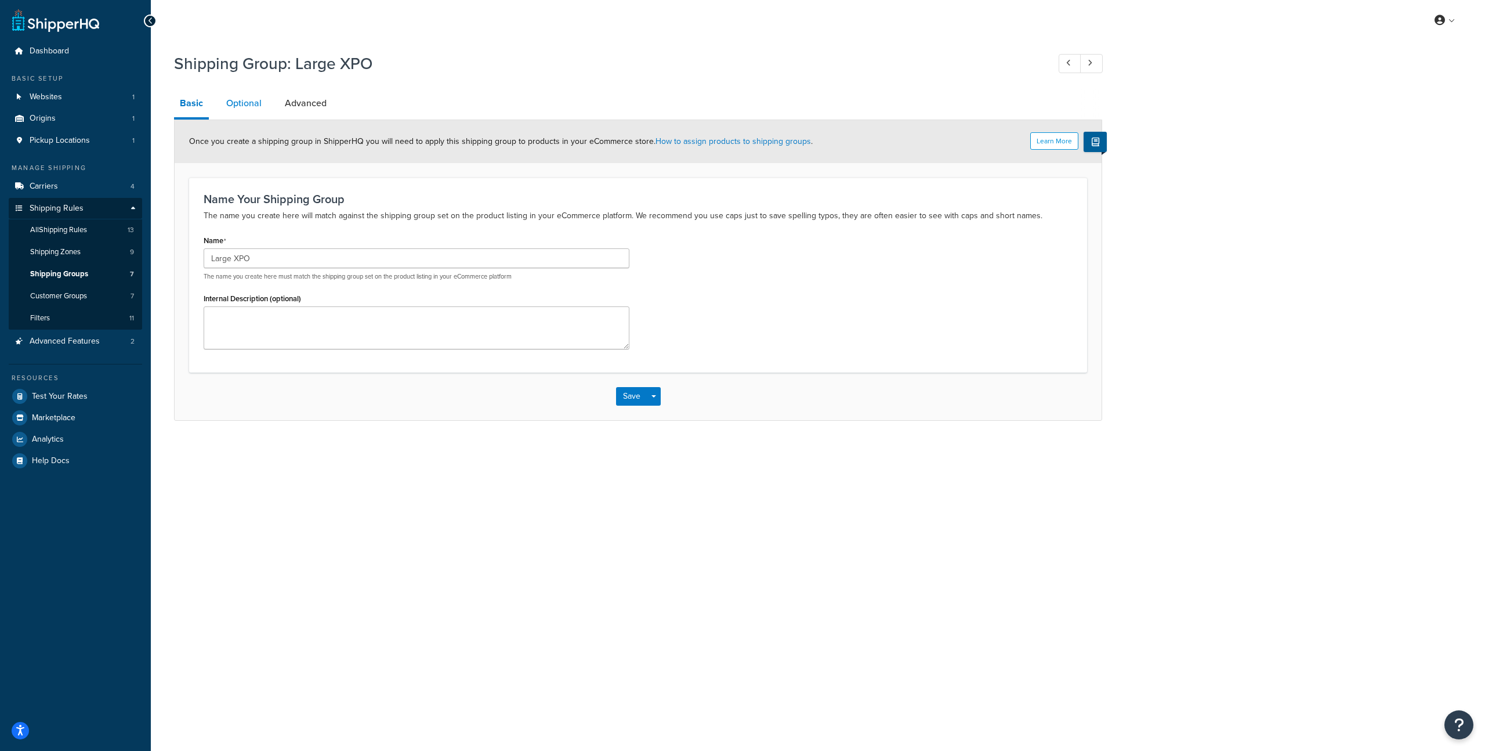
click at [240, 102] on link "Optional" at bounding box center [243, 103] width 47 height 28
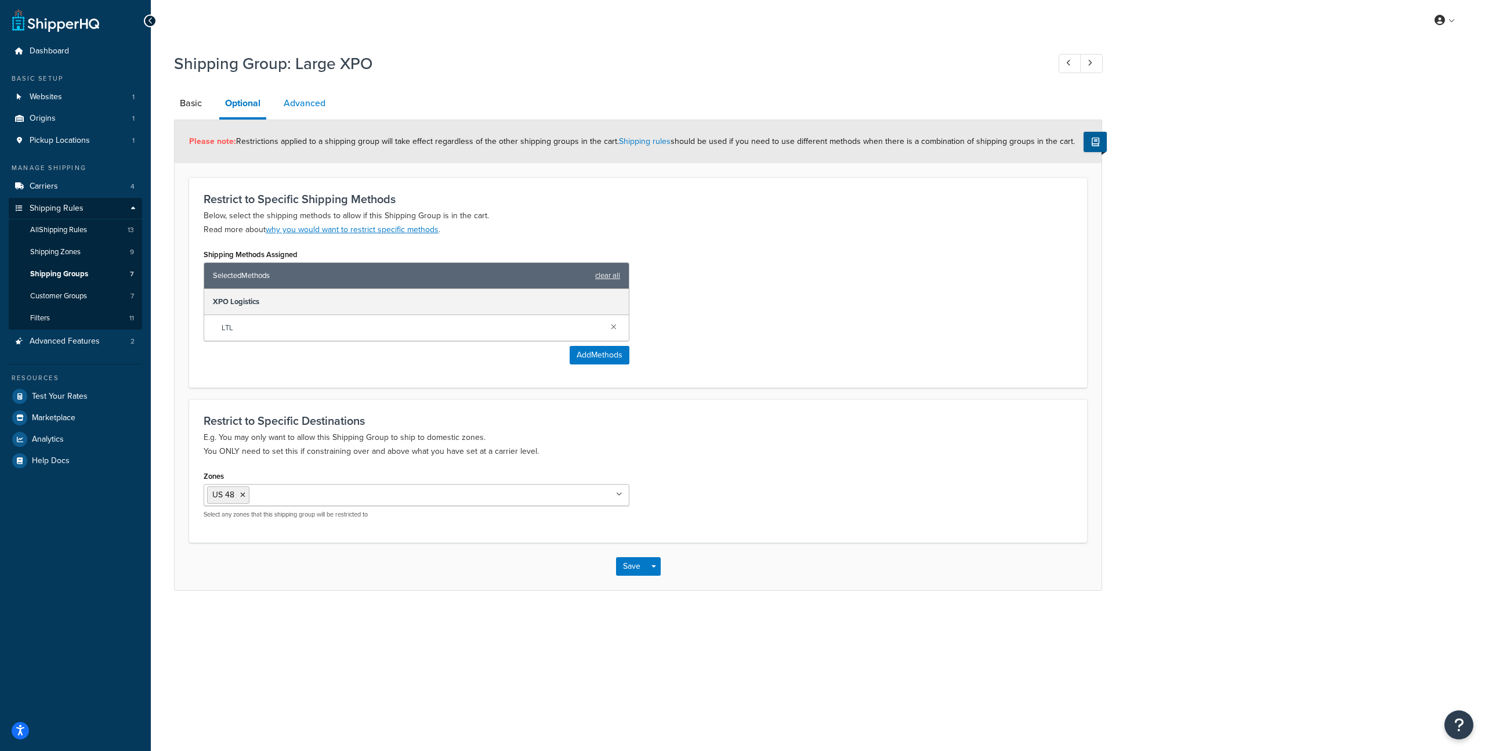
click at [320, 110] on link "Advanced" at bounding box center [304, 103] width 53 height 28
select select "125"
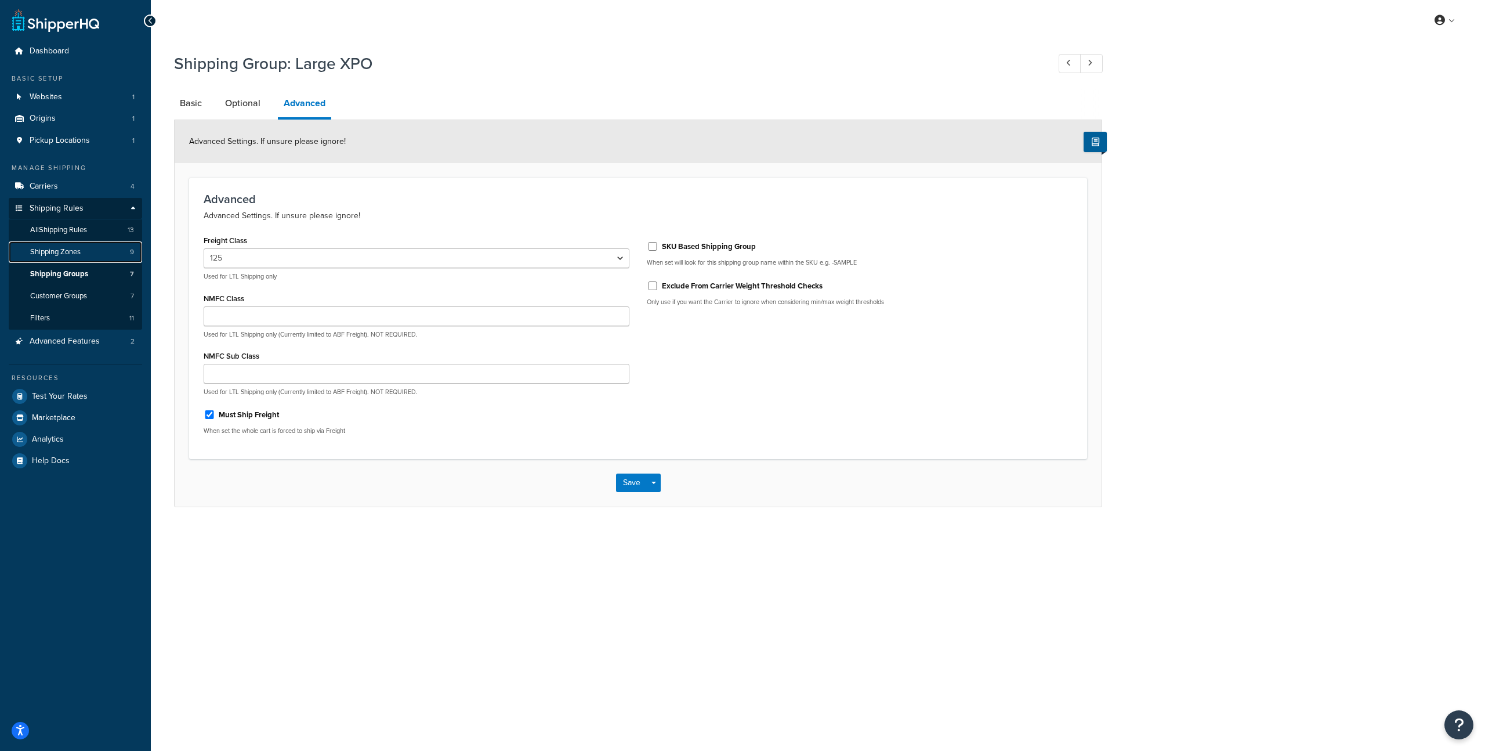
click at [77, 253] on span "Shipping Zones" at bounding box center [55, 252] width 50 height 10
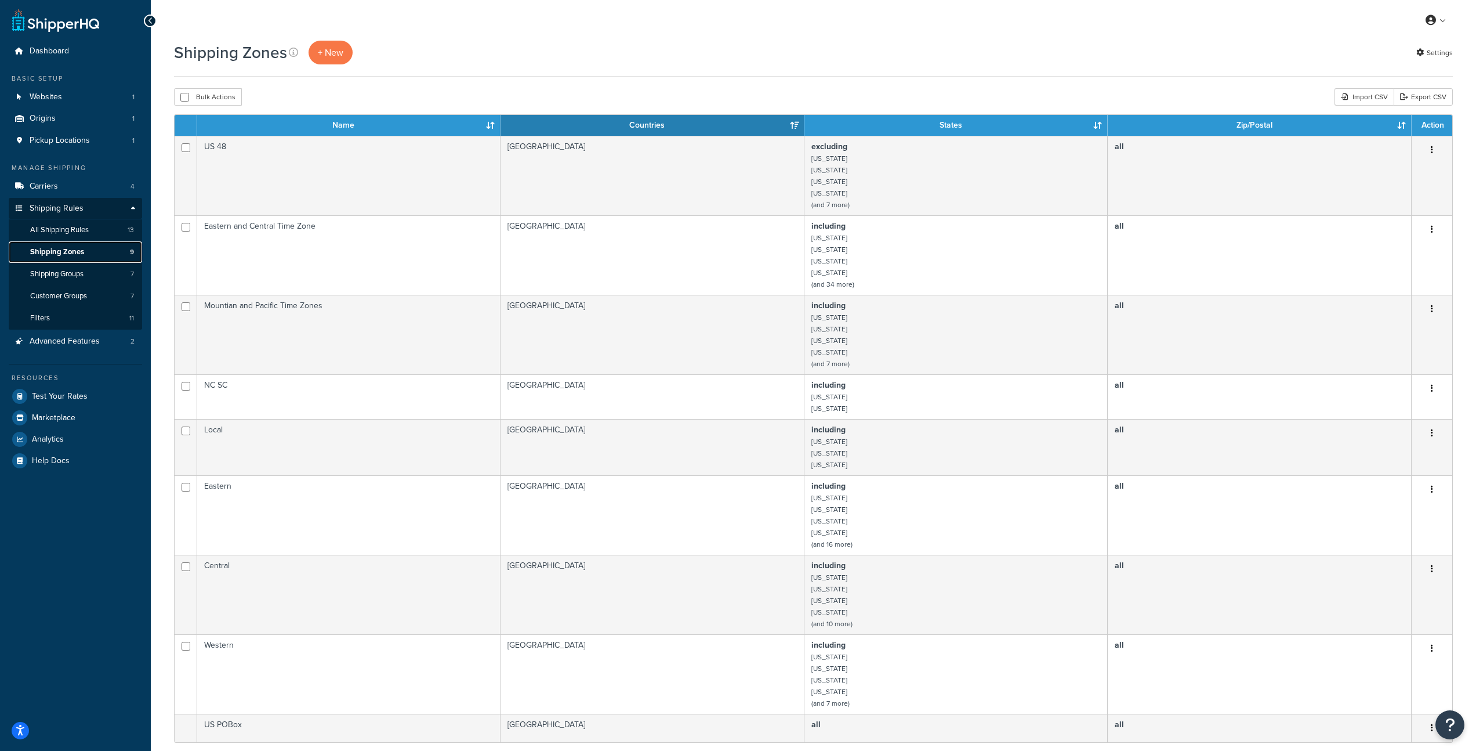
click at [56, 253] on span "Shipping Zones" at bounding box center [57, 252] width 54 height 10
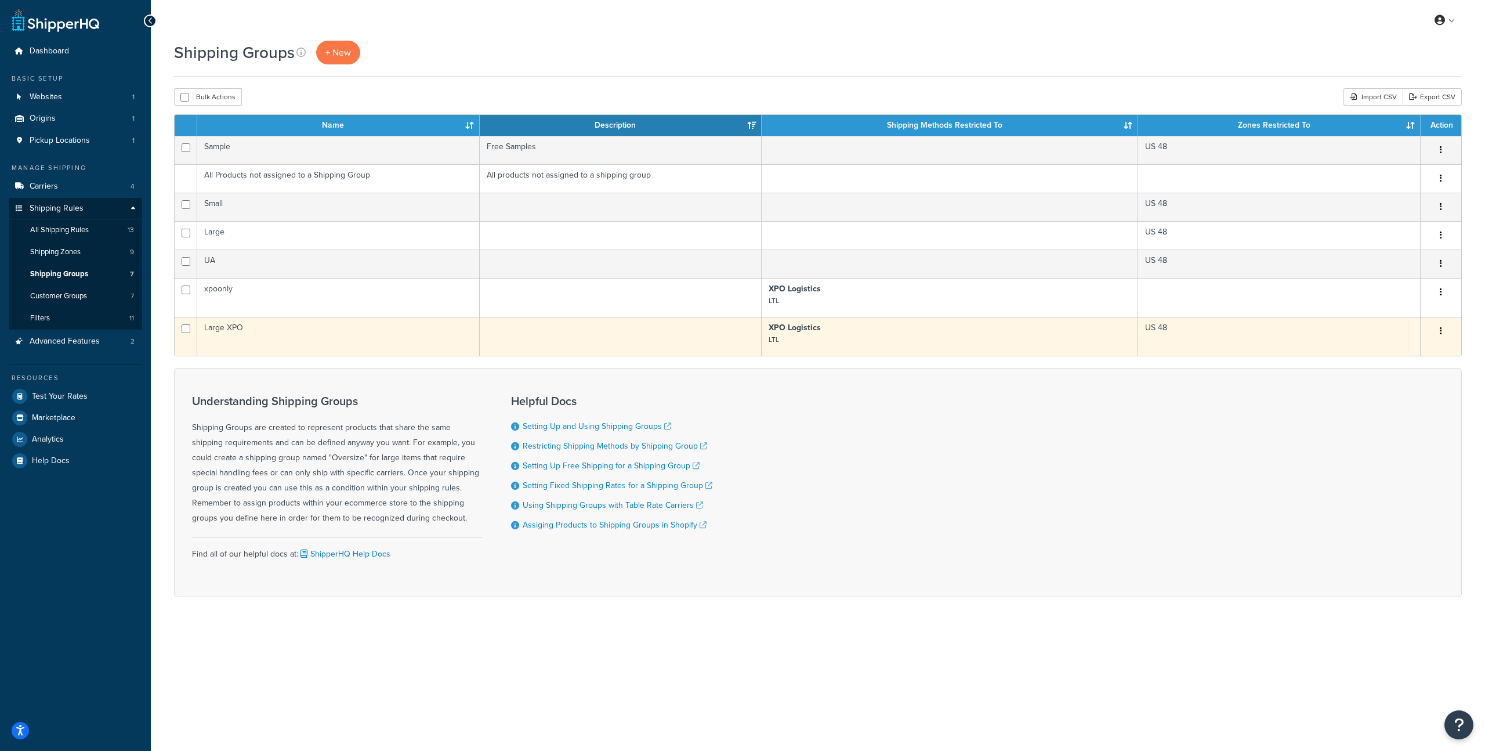
click at [227, 329] on td "Large XPO" at bounding box center [338, 336] width 282 height 39
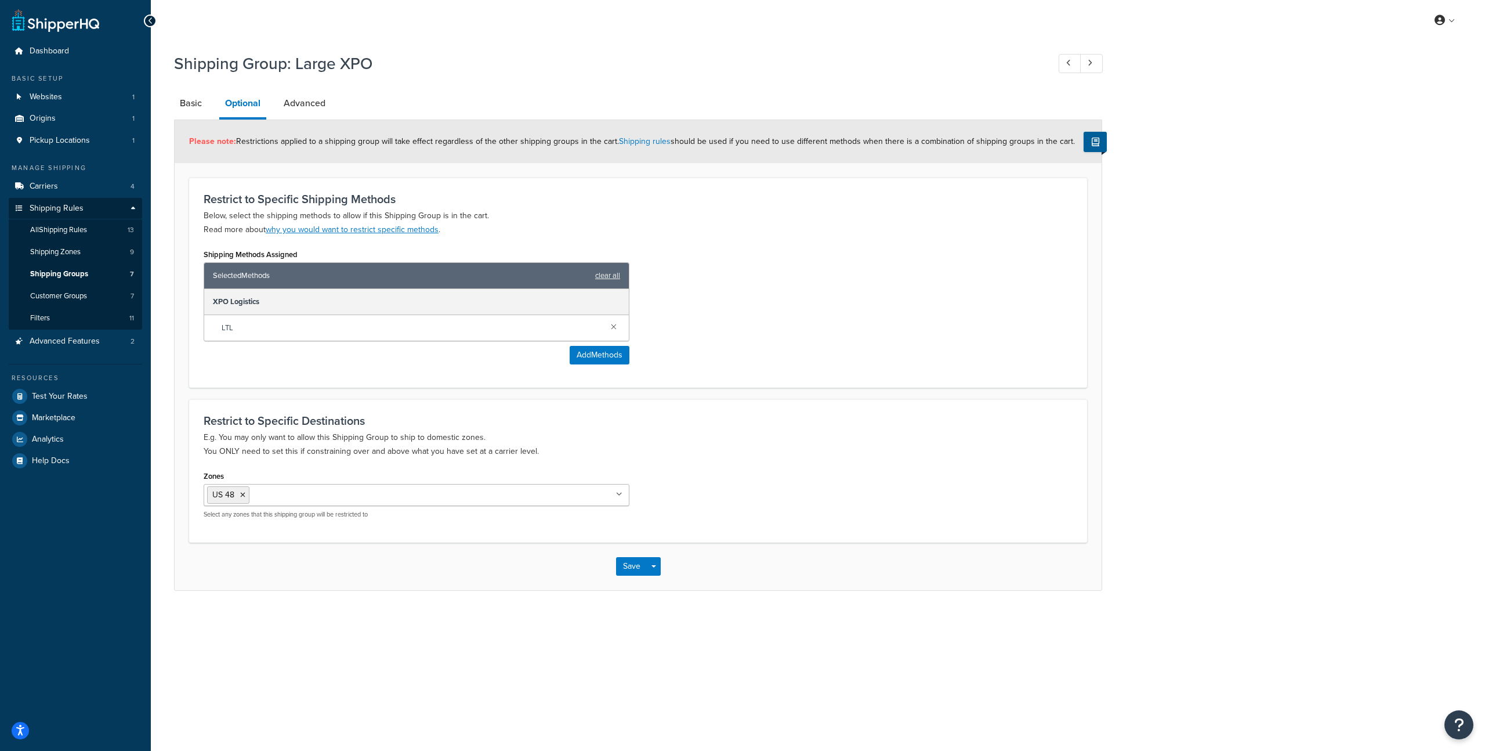
click at [228, 328] on span "LTL" at bounding box center [412, 328] width 380 height 16
click at [289, 105] on link "Advanced" at bounding box center [304, 103] width 53 height 28
select select "125"
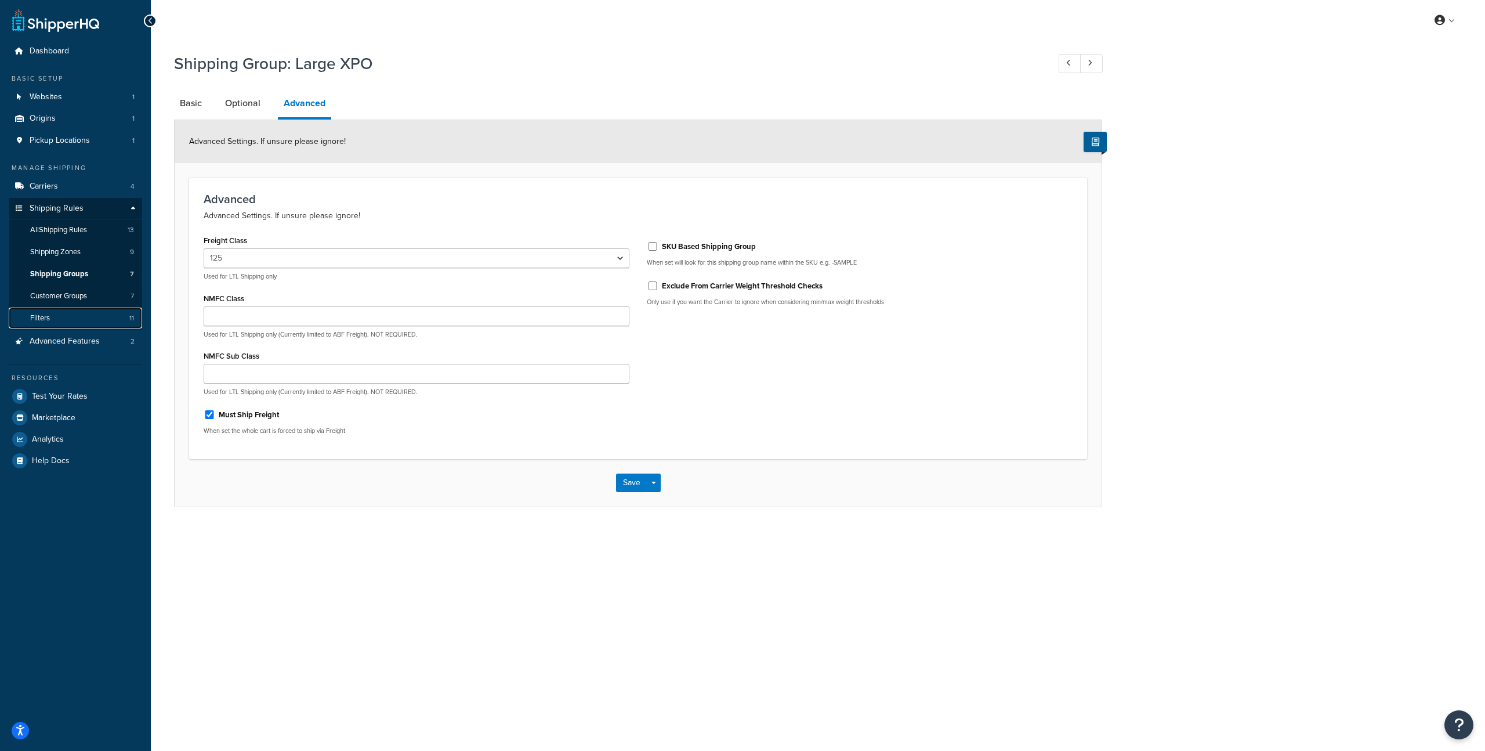
click at [78, 316] on link "Filters 11" at bounding box center [75, 317] width 133 height 21
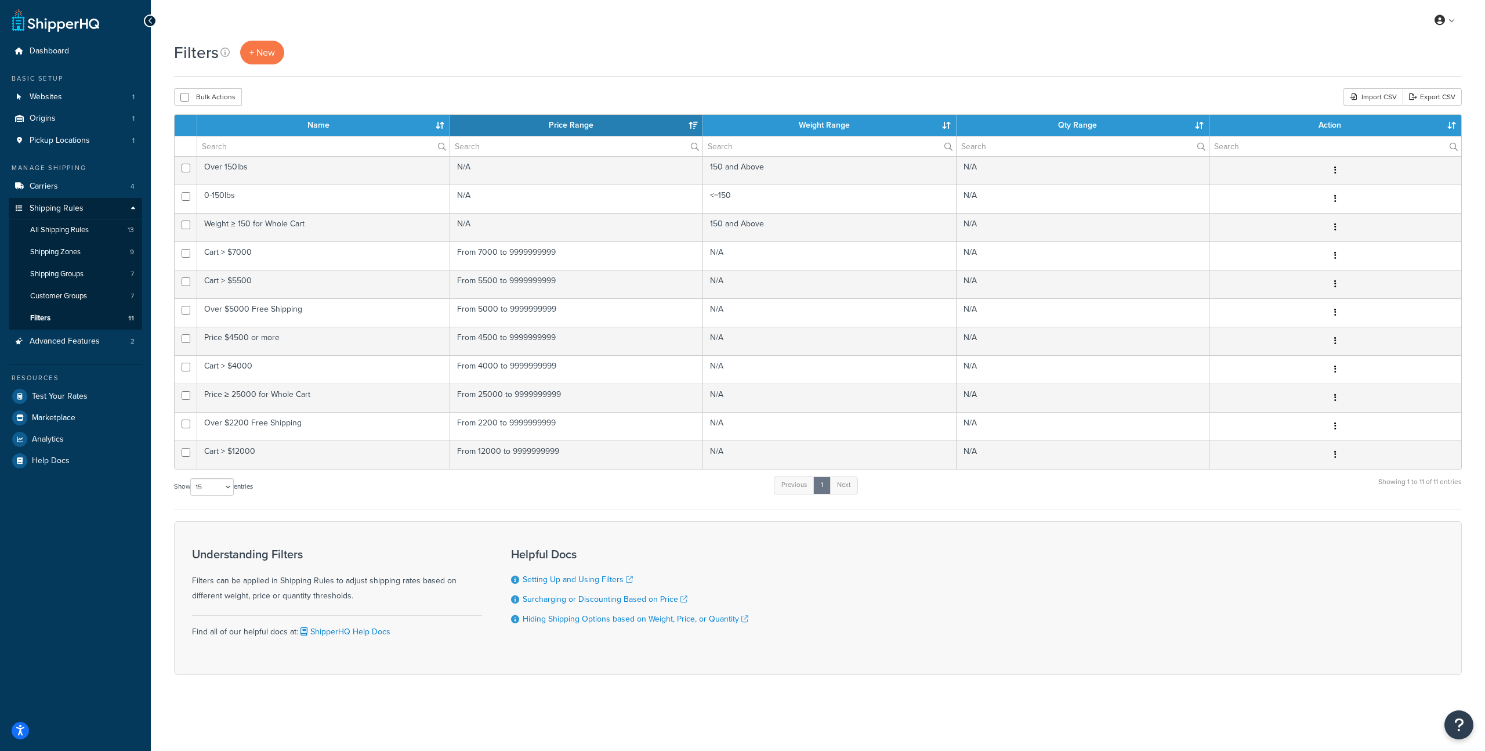
select select "15"
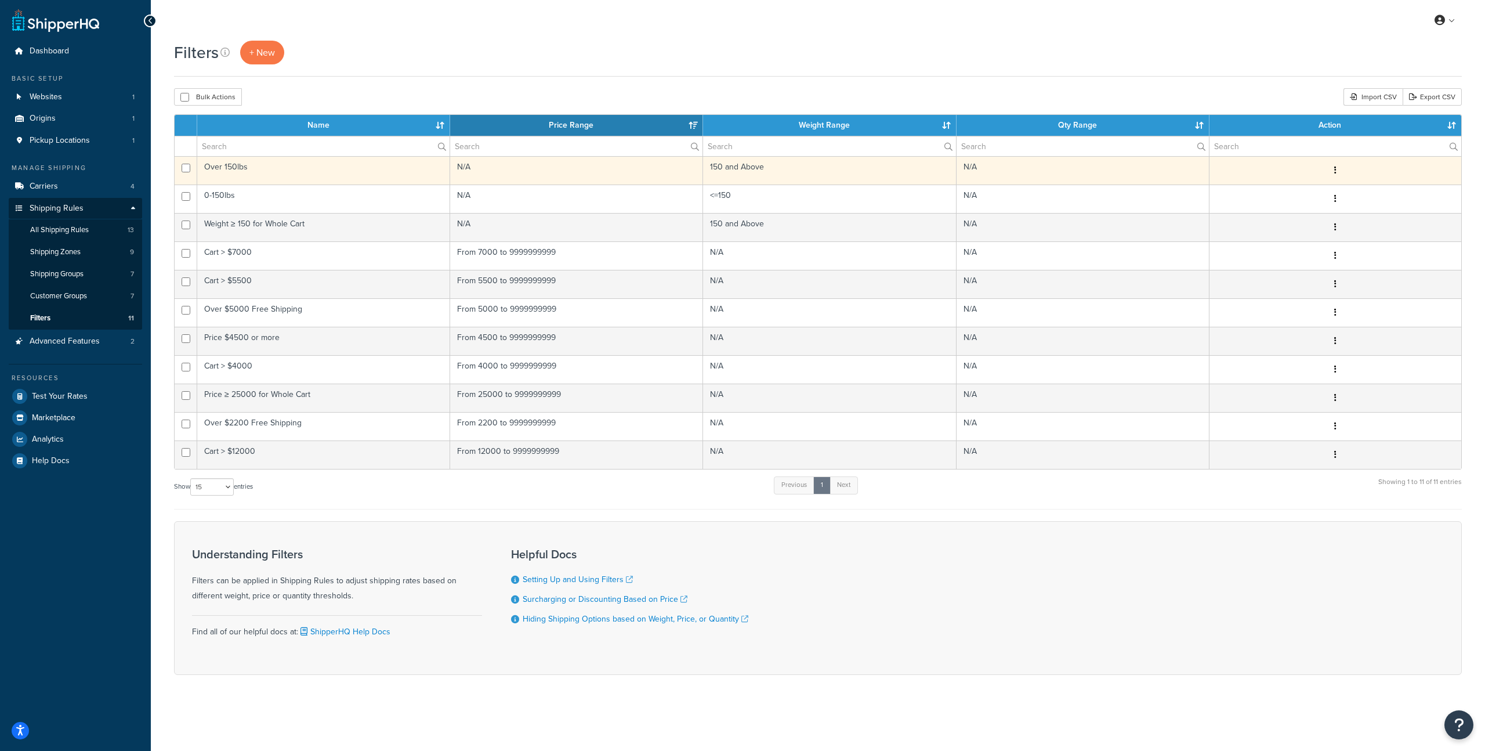
click at [259, 170] on td "Over 150lbs" at bounding box center [323, 170] width 253 height 28
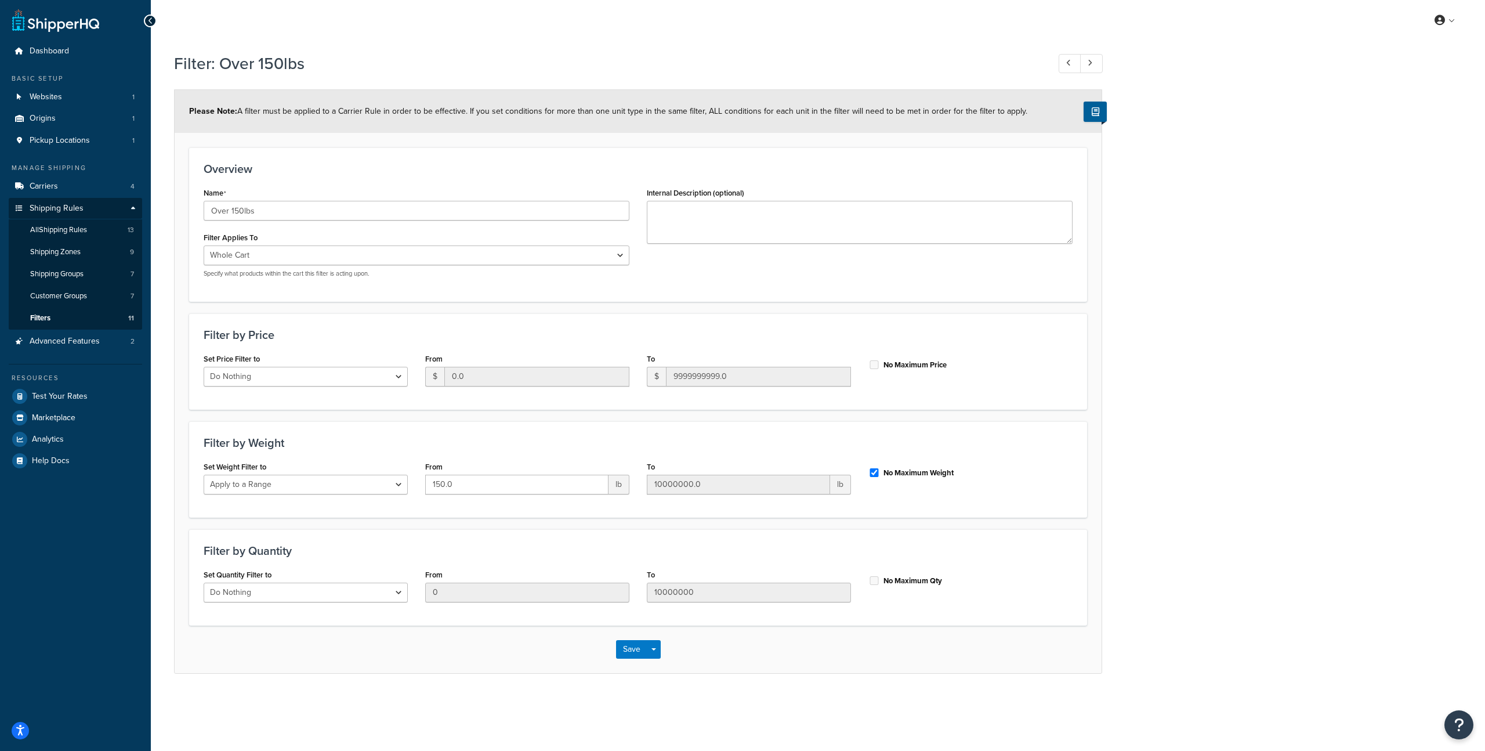
select select "range"
click at [71, 226] on span "All Shipping Rules" at bounding box center [58, 230] width 57 height 10
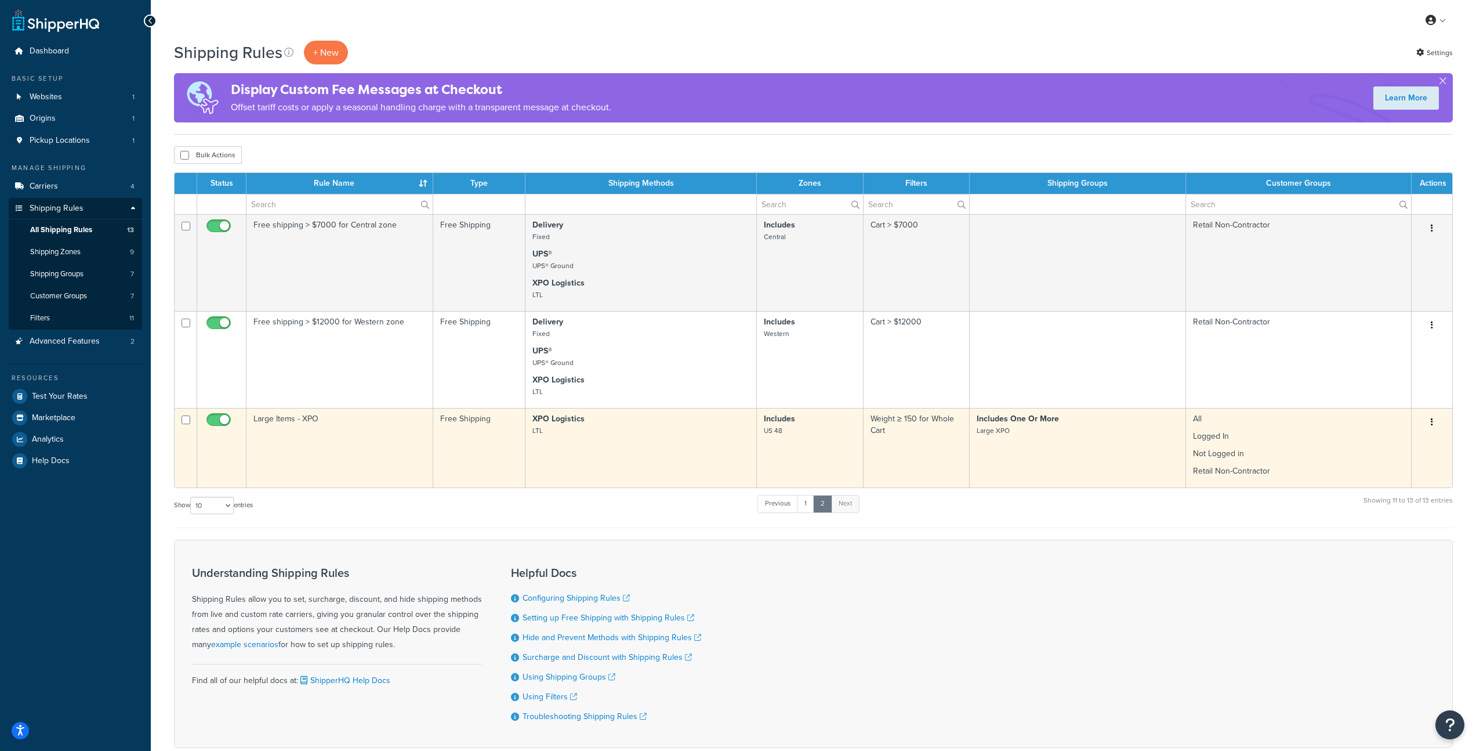
click at [314, 428] on td "Large Items - XPO" at bounding box center [340, 447] width 187 height 79
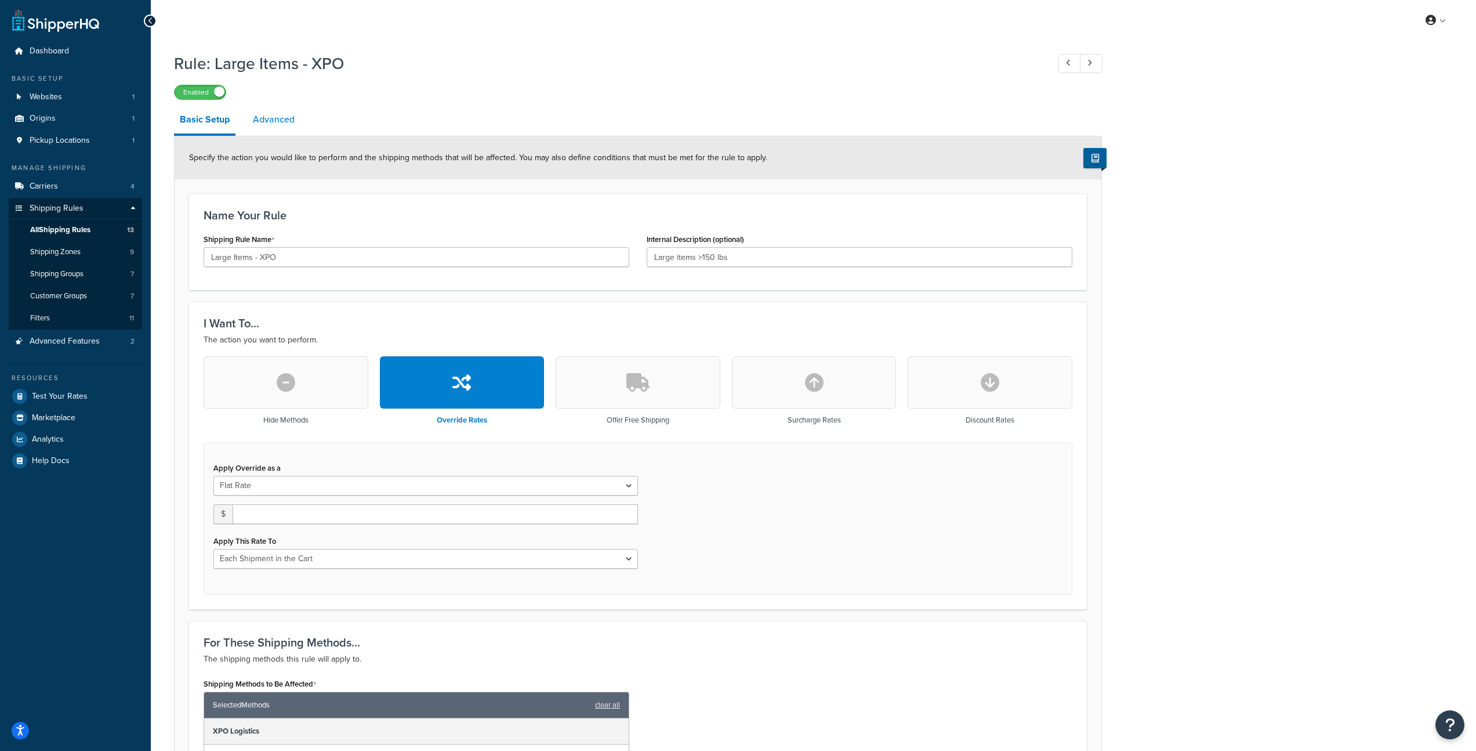
click at [278, 121] on link "Advanced" at bounding box center [273, 120] width 53 height 28
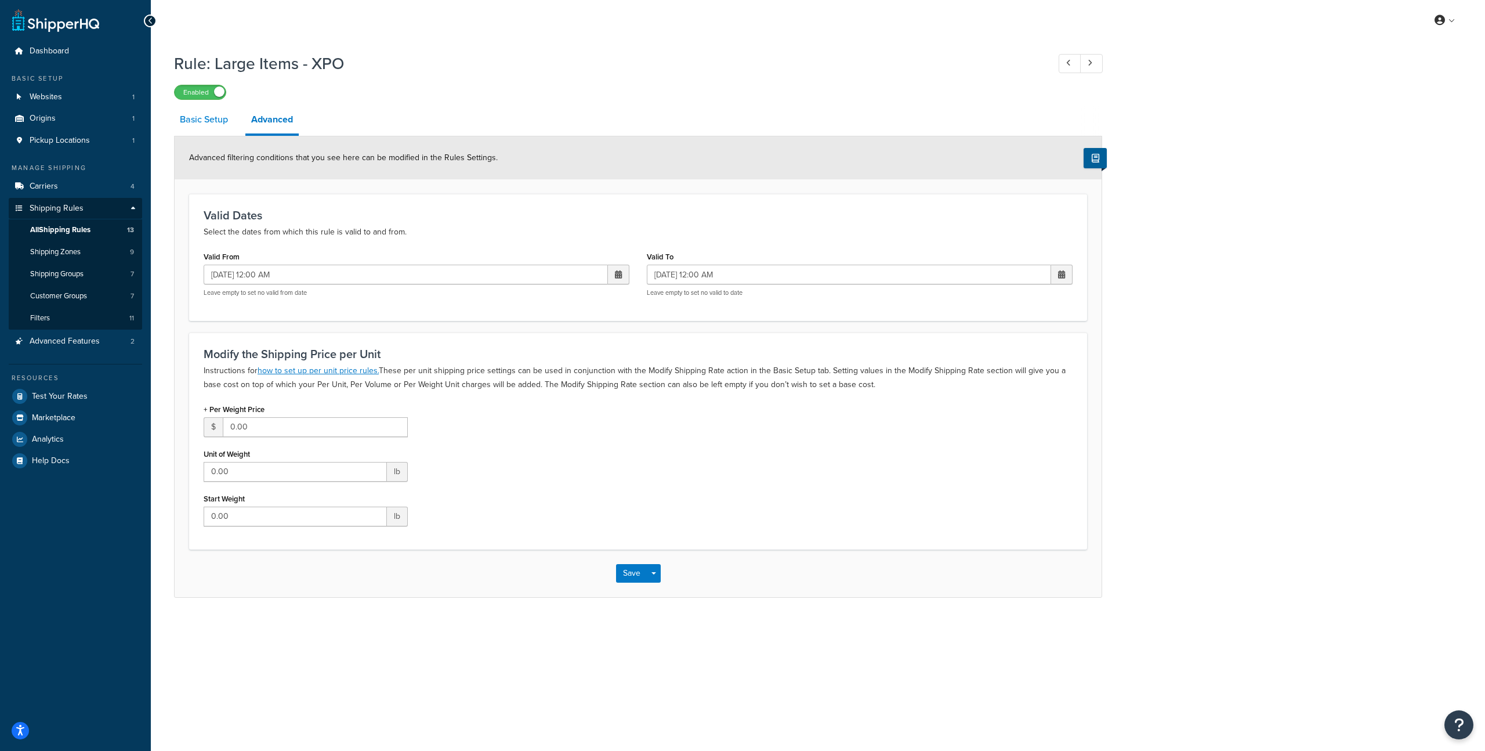
click at [219, 121] on link "Basic Setup" at bounding box center [204, 120] width 60 height 28
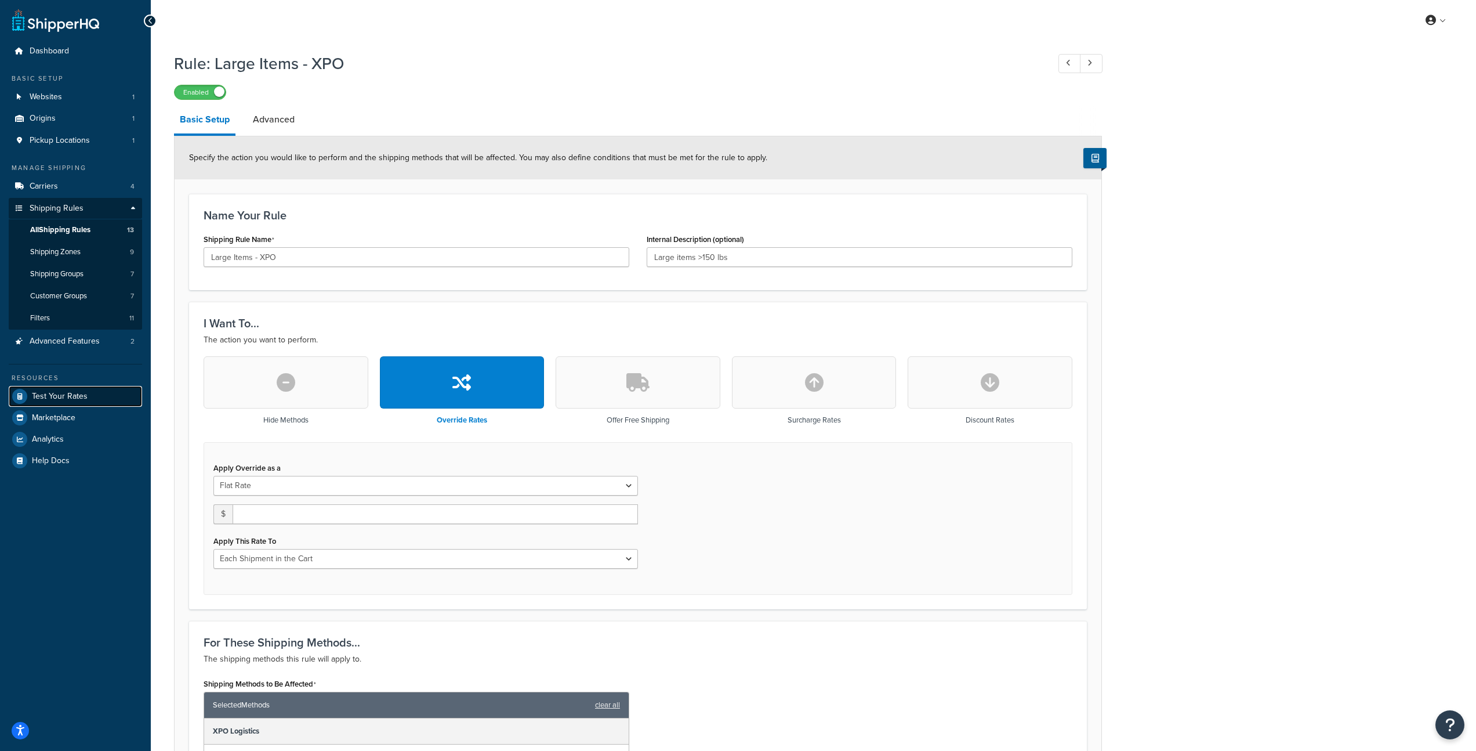
click at [80, 403] on link "Test Your Rates" at bounding box center [75, 396] width 133 height 21
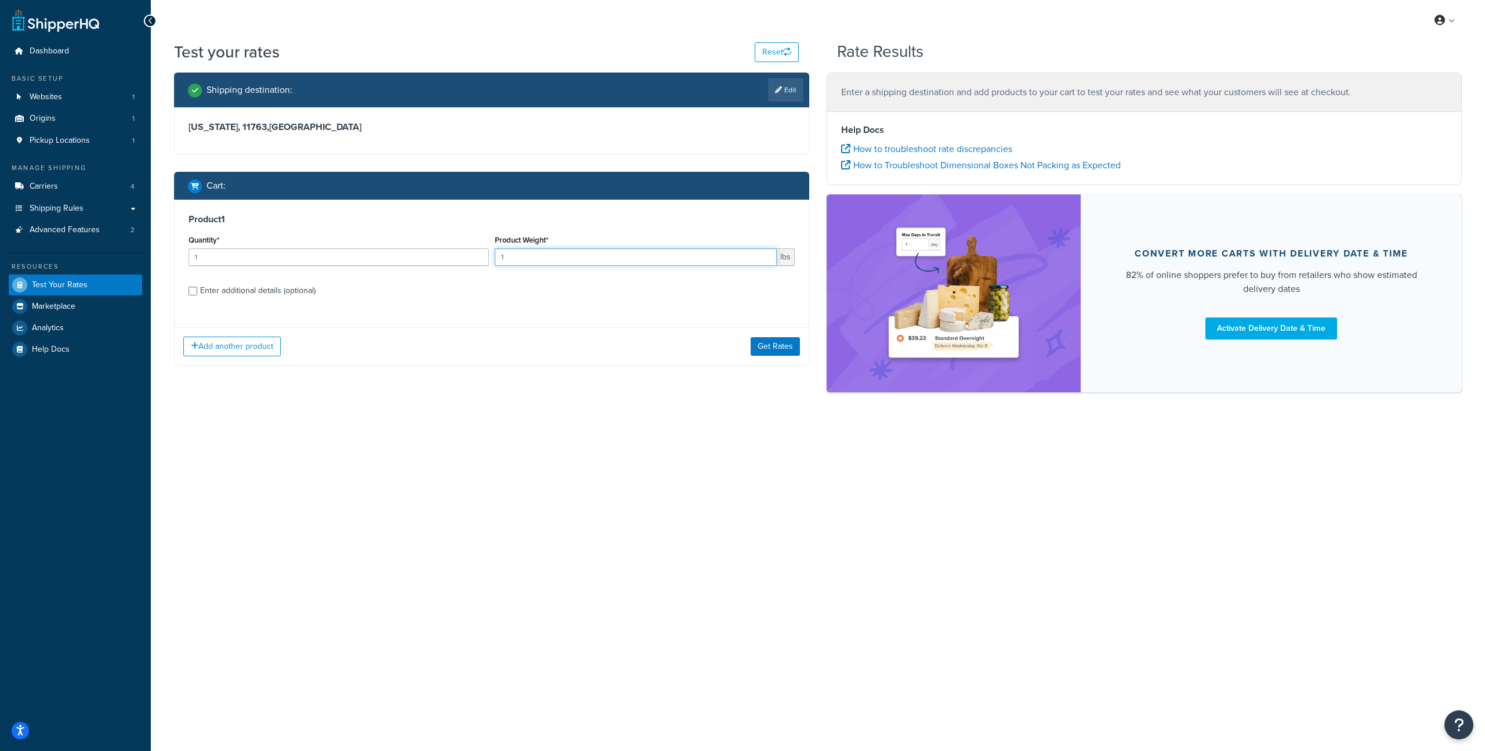
click at [529, 252] on input "1" at bounding box center [636, 256] width 282 height 17
type input "1"
click at [611, 255] on input "882" at bounding box center [636, 256] width 282 height 17
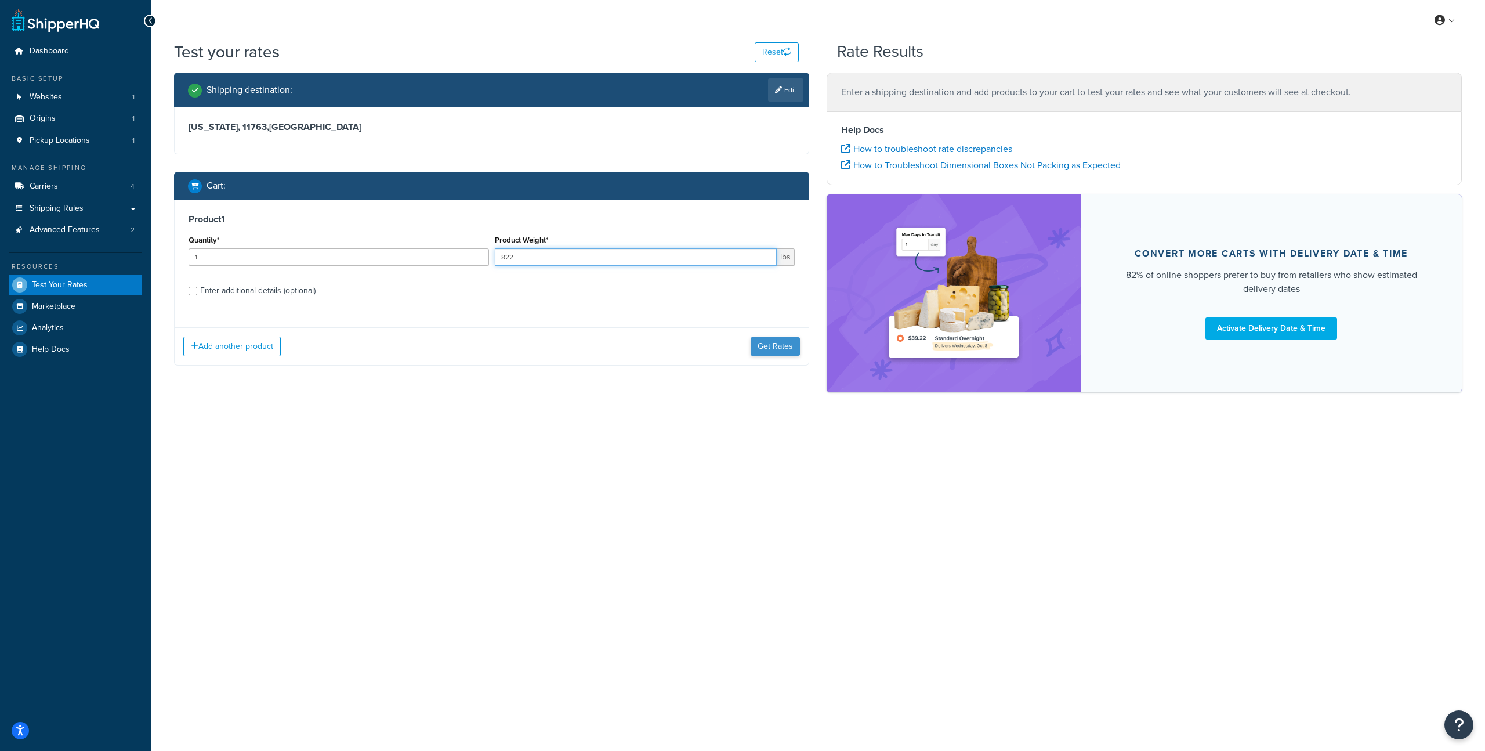
type input "822"
click at [785, 347] on button "Get Rates" at bounding box center [775, 346] width 49 height 19
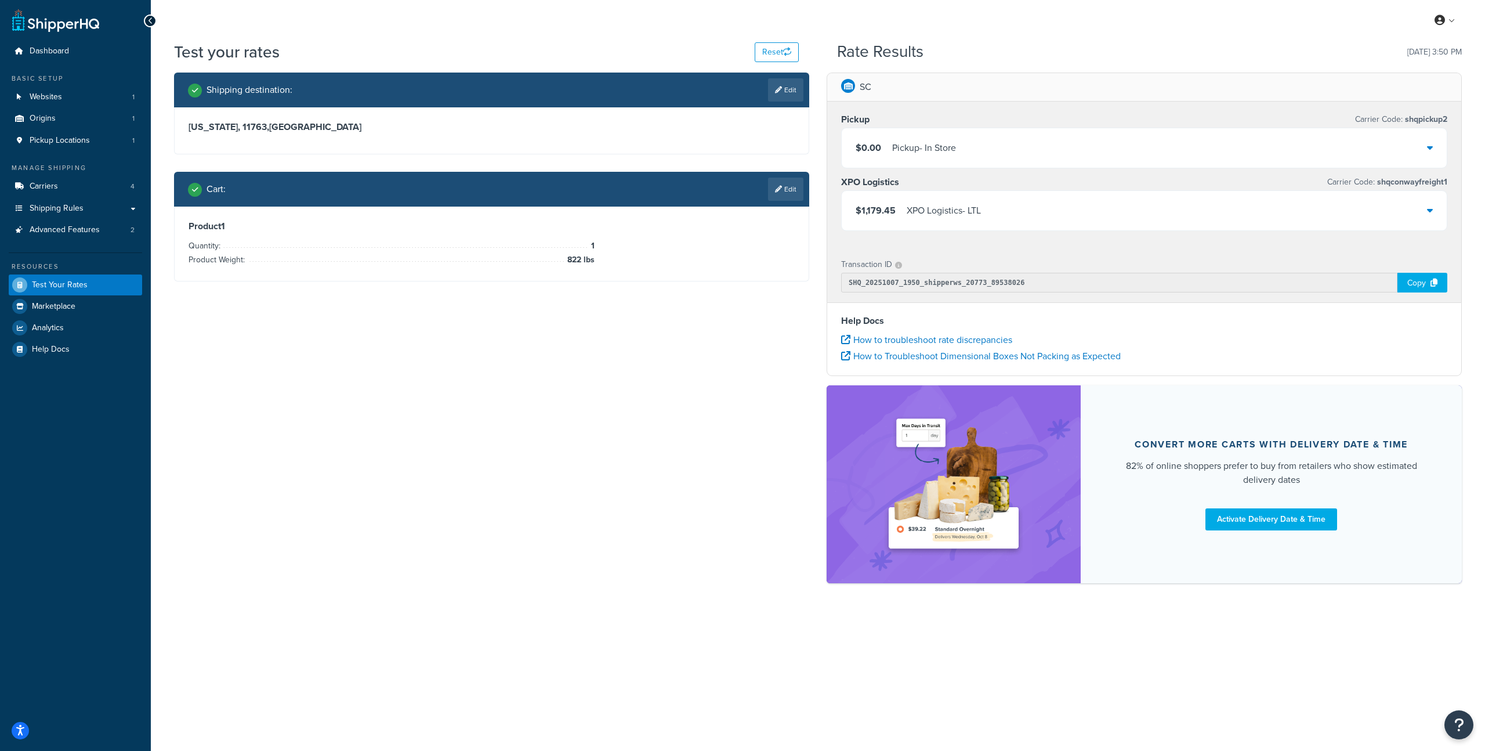
click at [901, 213] on div "$1,179.45 XPO Logistics - LTL" at bounding box center [918, 210] width 125 height 16
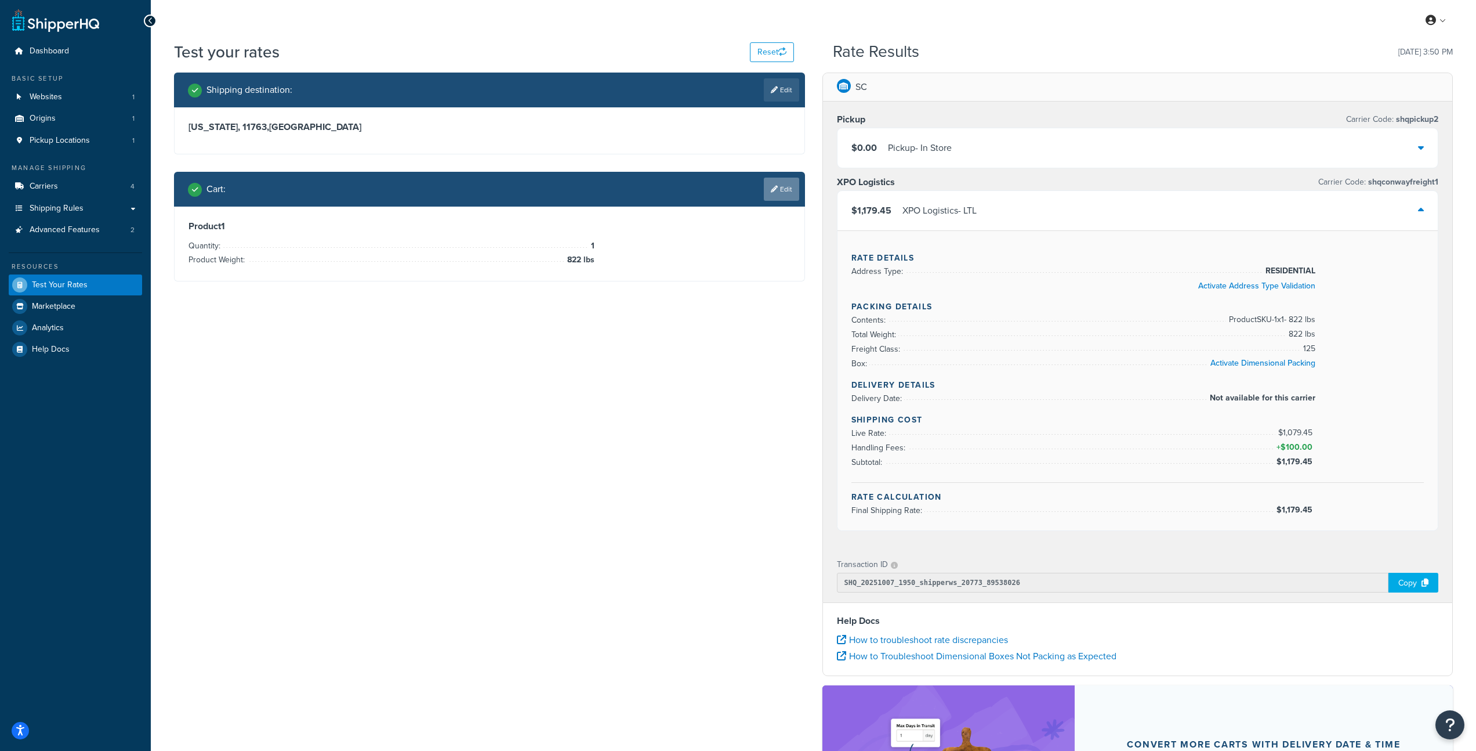
click at [793, 193] on link "Edit" at bounding box center [781, 188] width 35 height 23
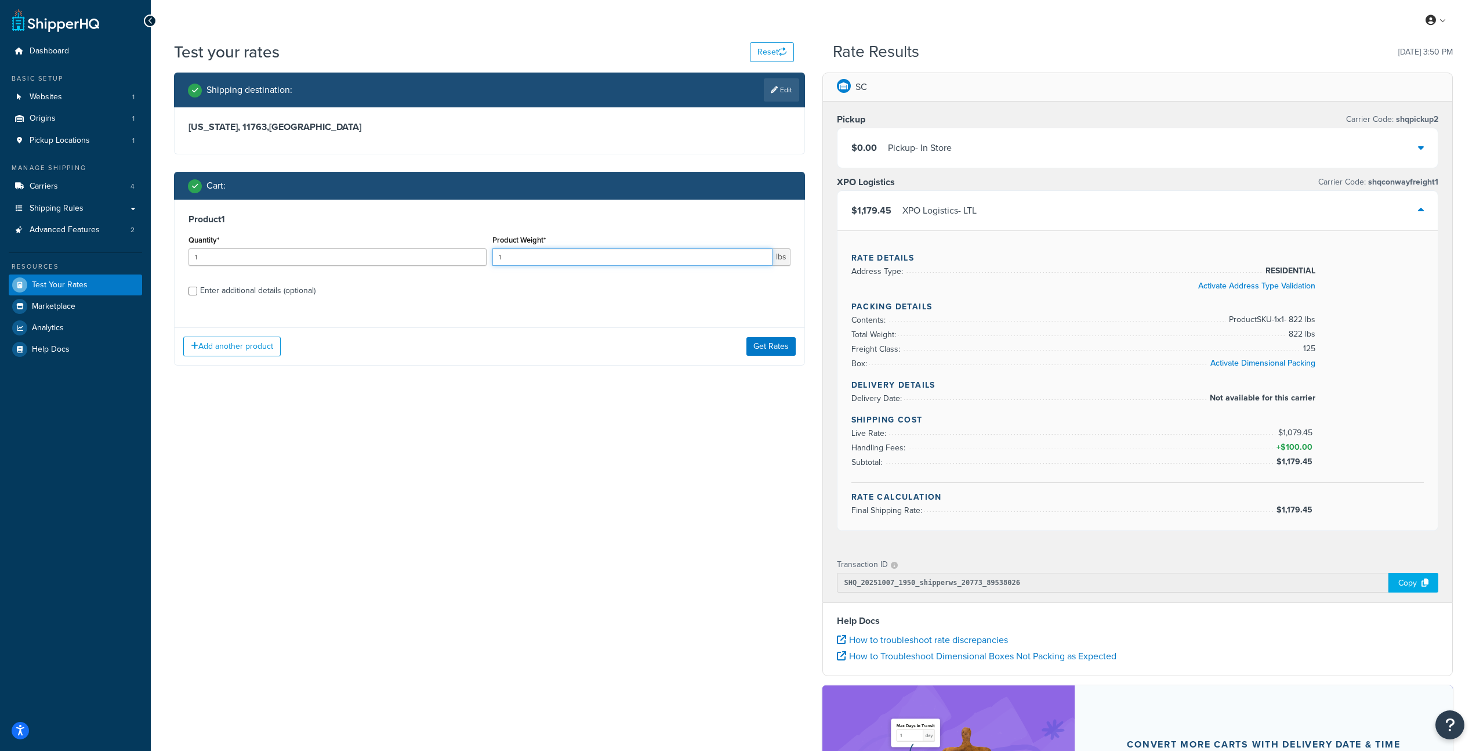
click at [676, 264] on input "1" at bounding box center [632, 256] width 280 height 17
click at [677, 261] on input "1" at bounding box center [632, 256] width 280 height 17
click at [677, 260] on input "1" at bounding box center [632, 256] width 280 height 17
type input "587"
click at [773, 351] on button "Get Rates" at bounding box center [770, 346] width 49 height 19
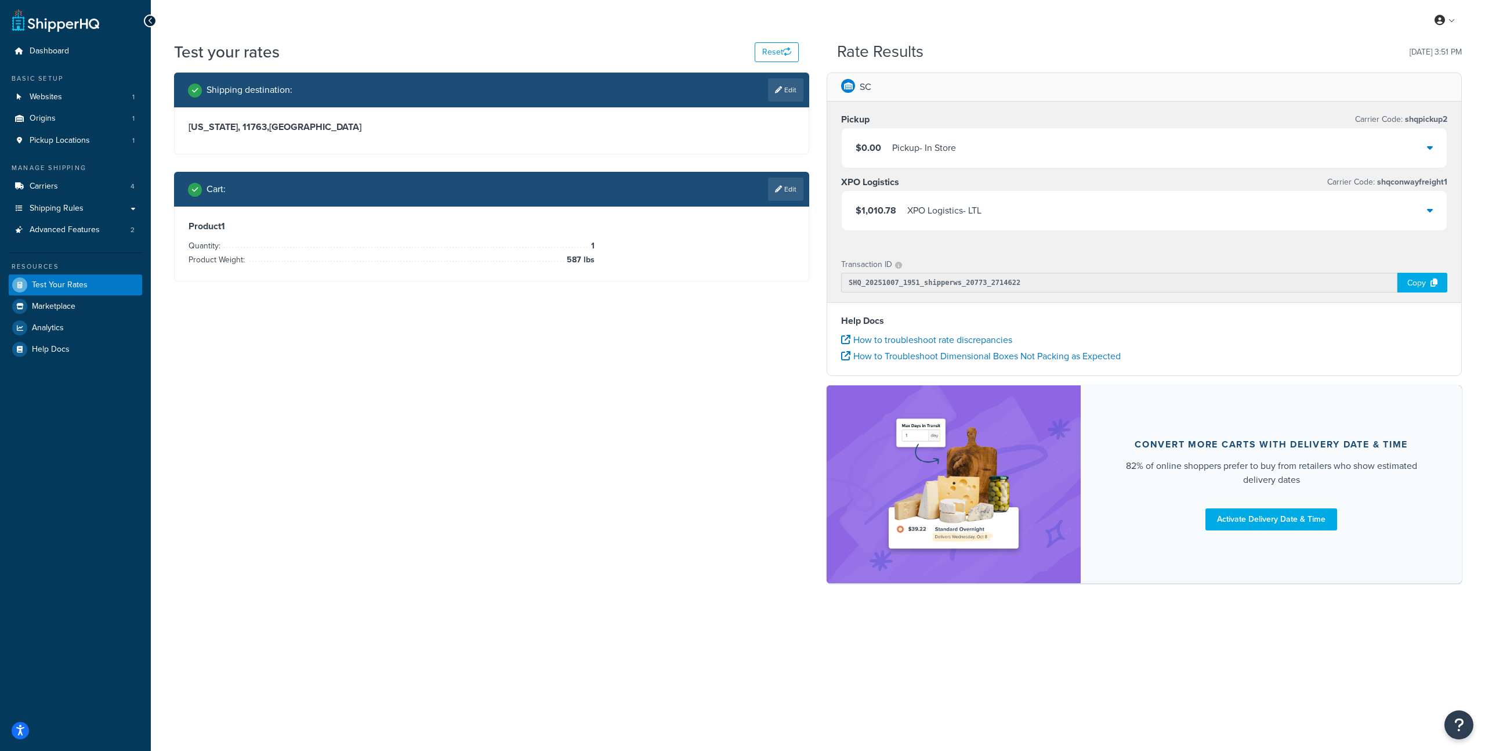
click at [907, 211] on div "XPO Logistics - LTL" at bounding box center [944, 210] width 74 height 16
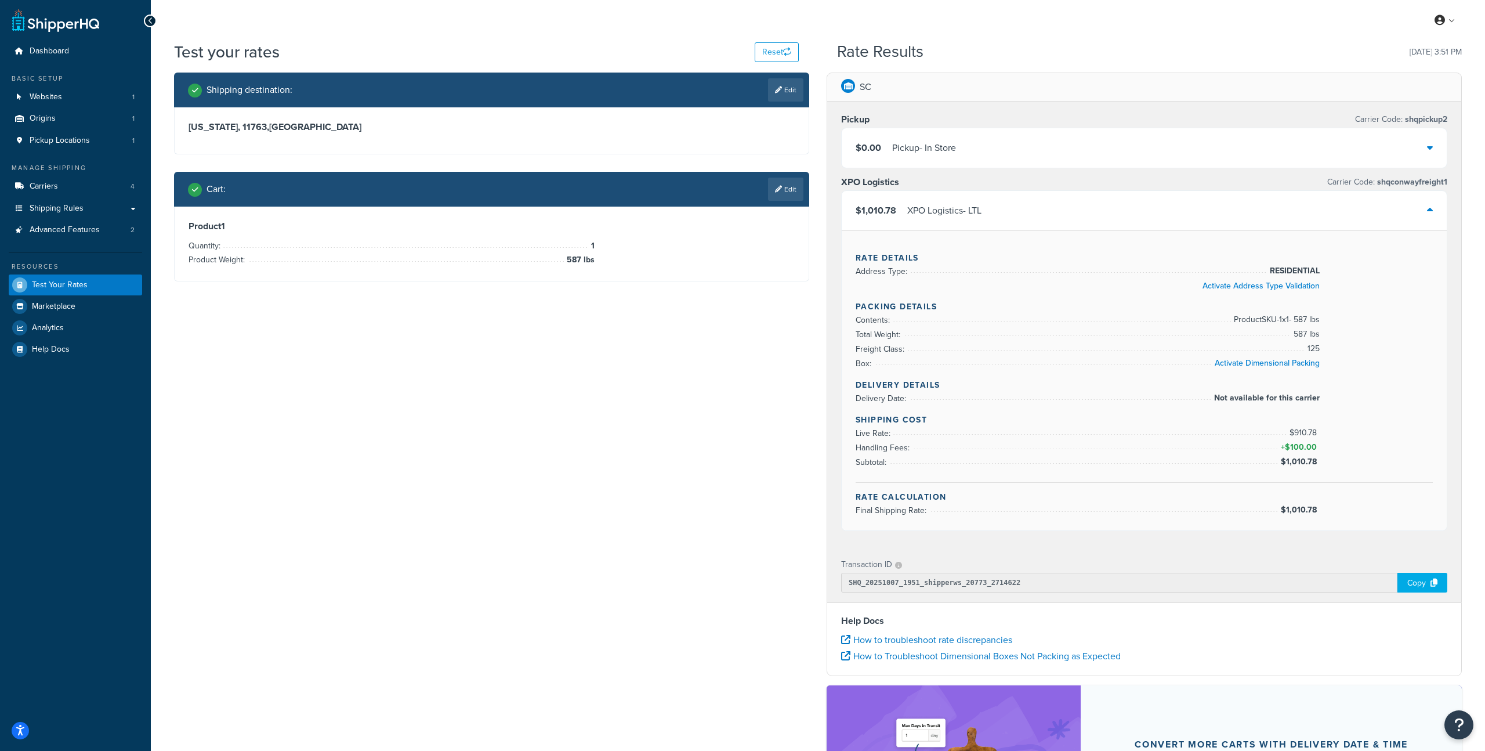
click at [907, 211] on div "XPO Logistics - LTL" at bounding box center [944, 210] width 74 height 16
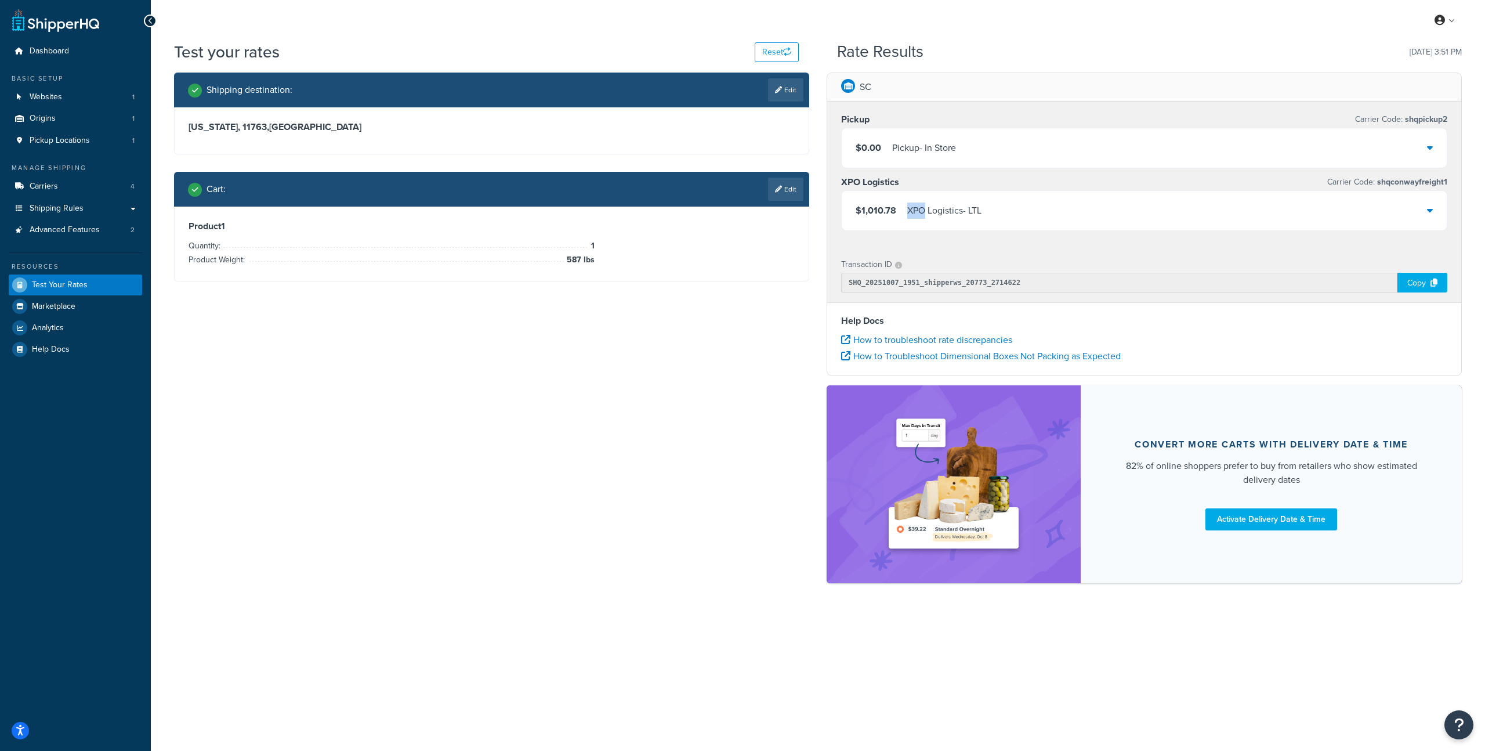
click at [907, 211] on div "XPO Logistics - LTL" at bounding box center [944, 210] width 74 height 16
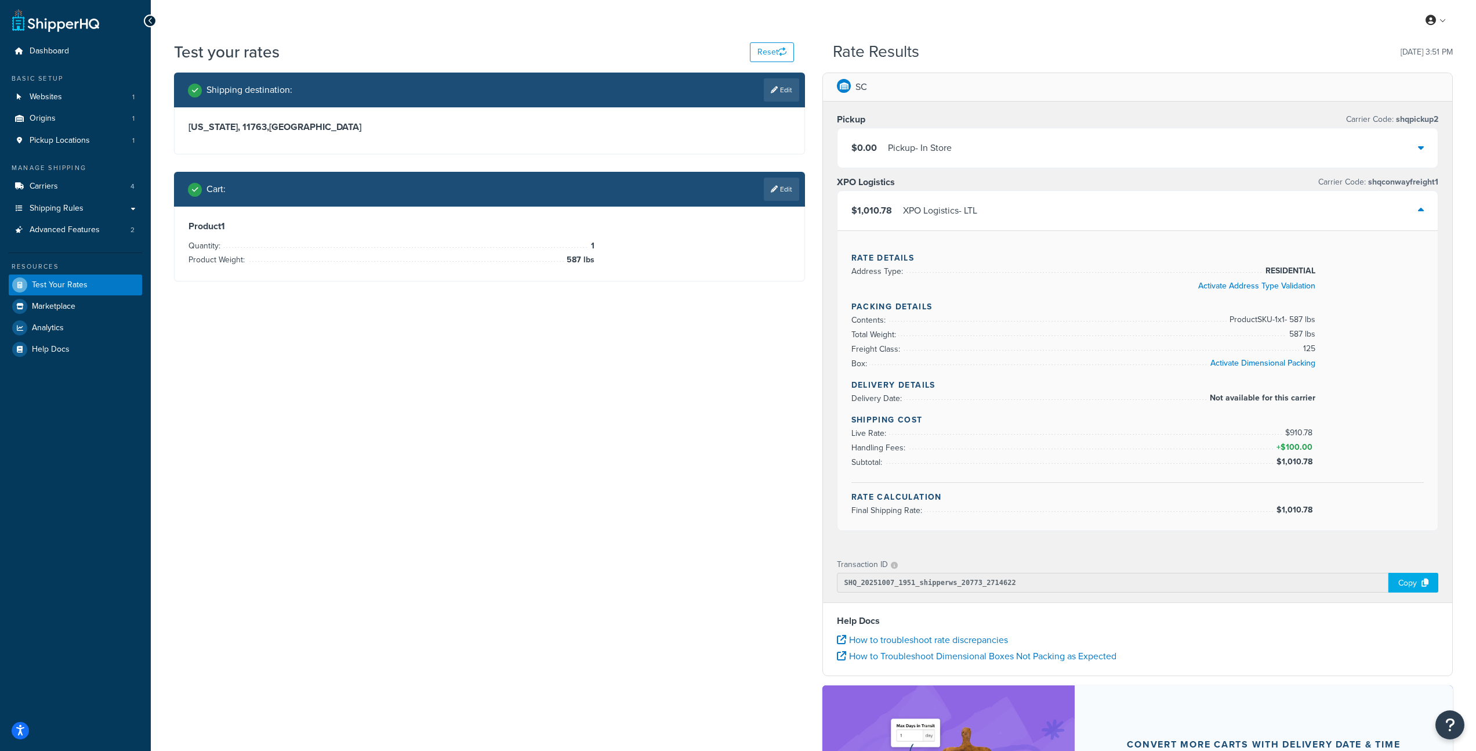
click at [907, 211] on div "XPO Logistics - LTL" at bounding box center [940, 210] width 74 height 16
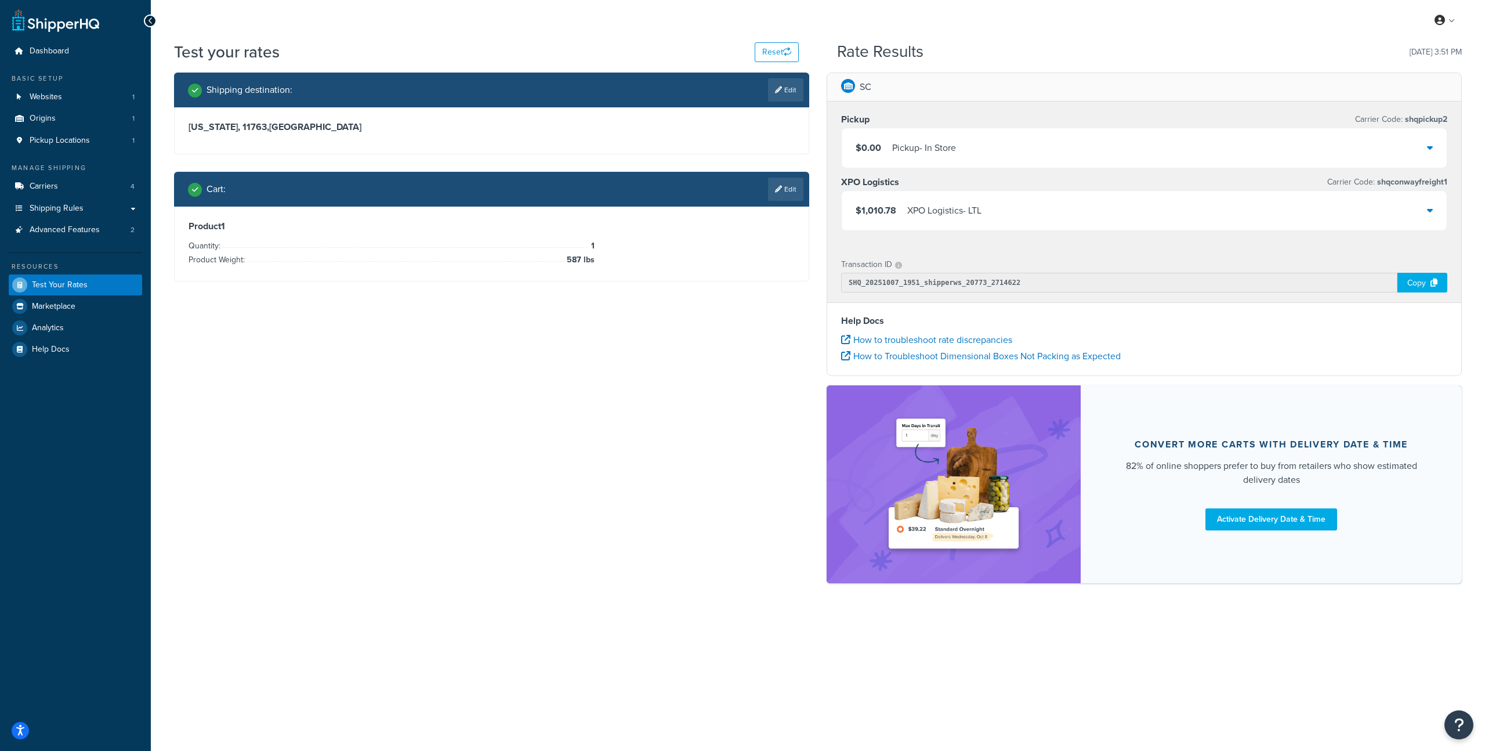
click at [907, 211] on div "XPO Logistics - LTL" at bounding box center [944, 210] width 74 height 16
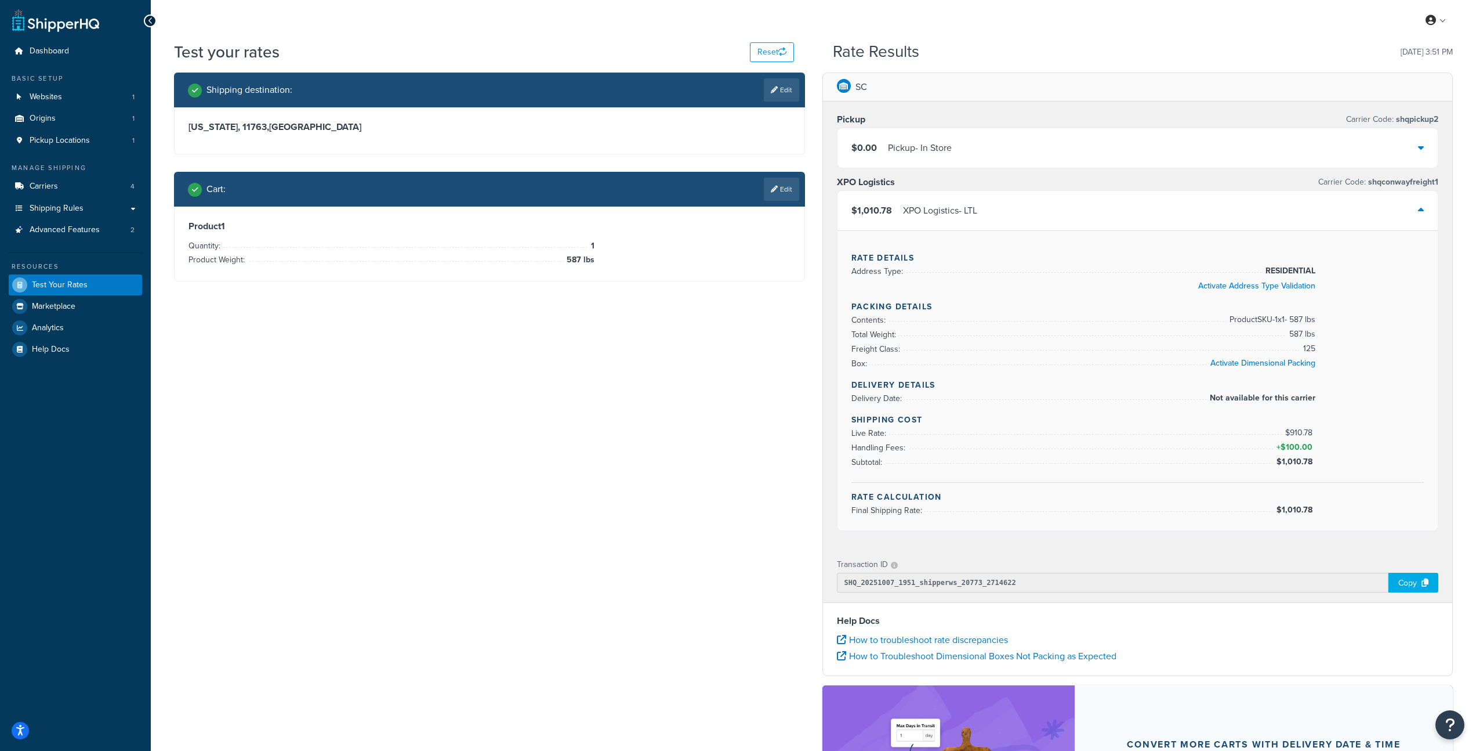
click at [1410, 210] on div "$1,010.78 XPO Logistics - LTL" at bounding box center [1138, 210] width 601 height 39
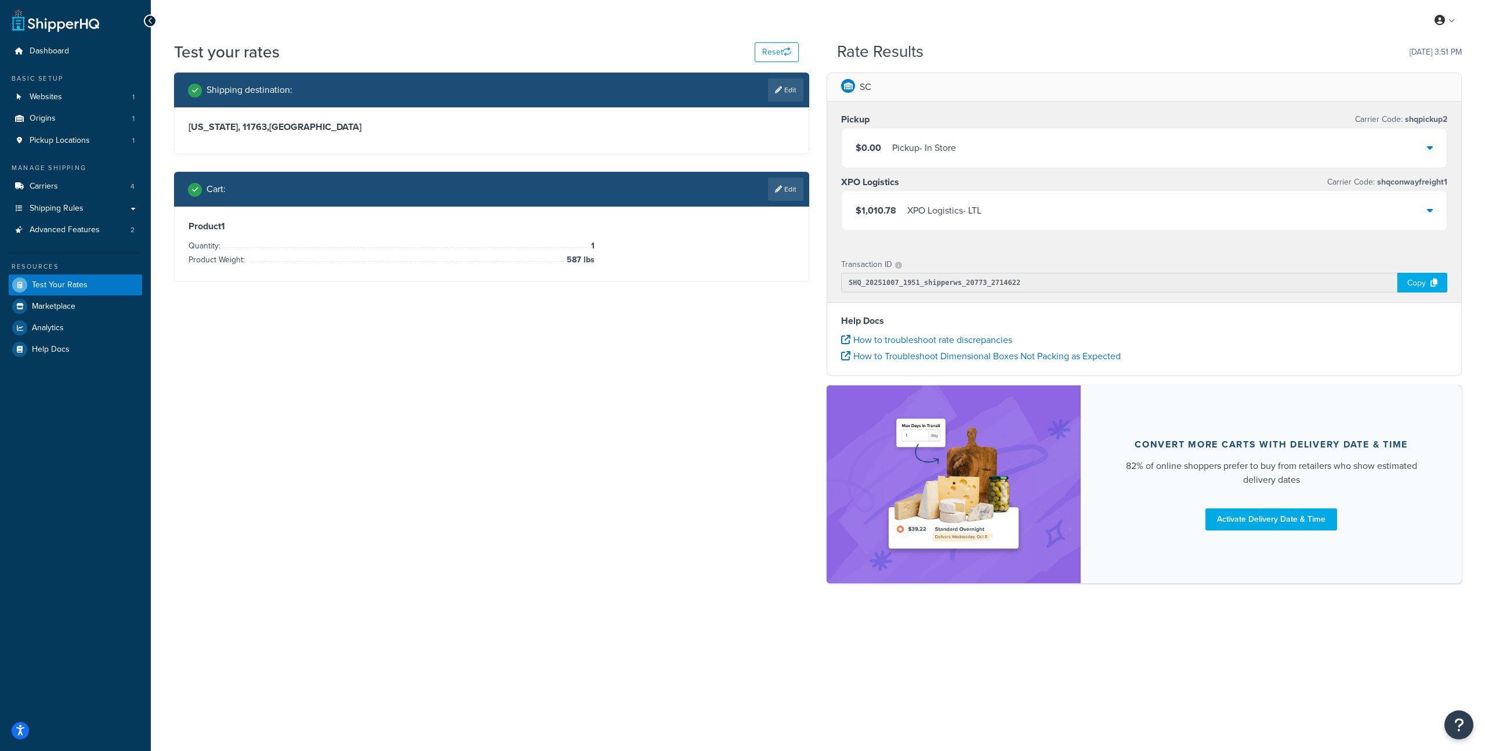
drag, startPoint x: 894, startPoint y: 212, endPoint x: 878, endPoint y: 212, distance: 15.7
click at [891, 212] on span "$1,010.78" at bounding box center [876, 210] width 41 height 13
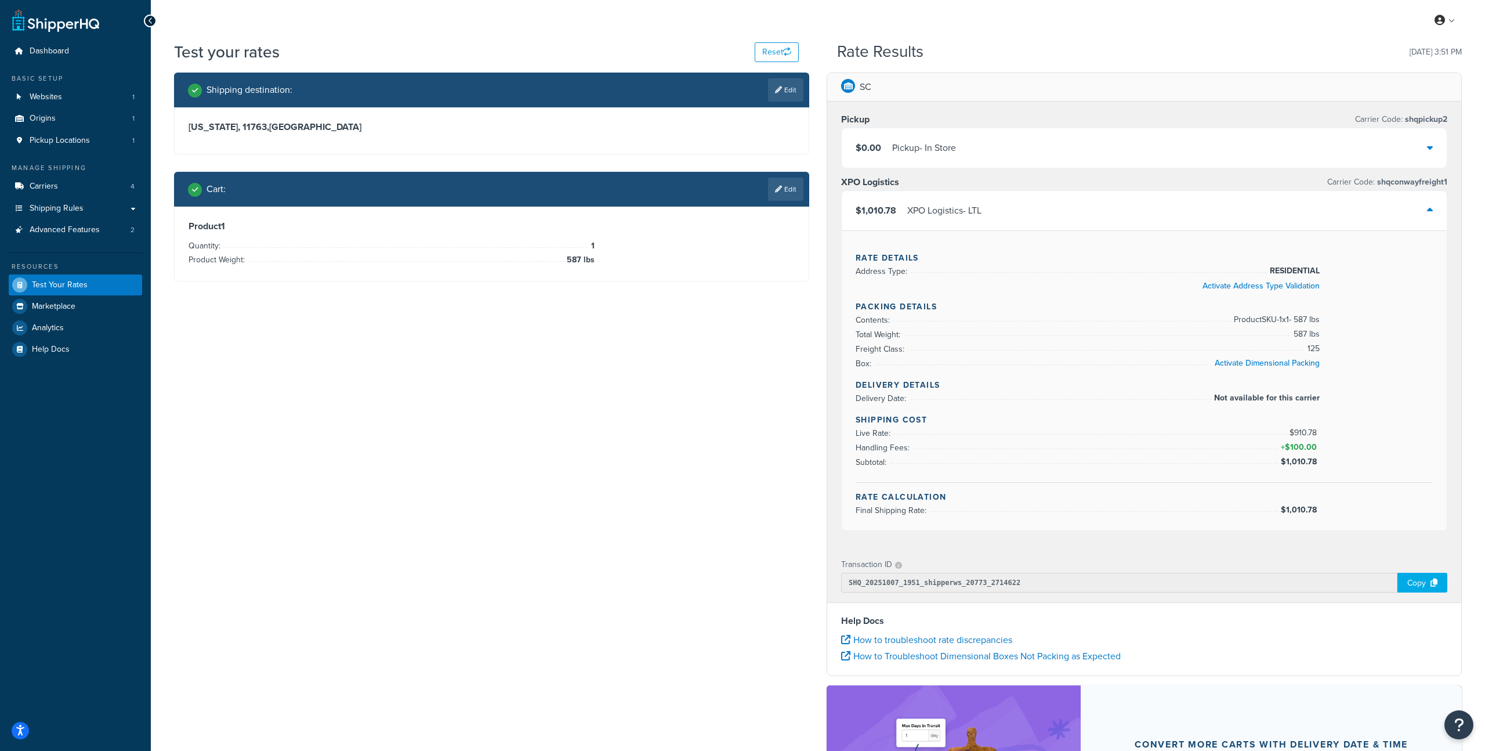
click at [875, 212] on span "$1,010.78" at bounding box center [876, 210] width 41 height 13
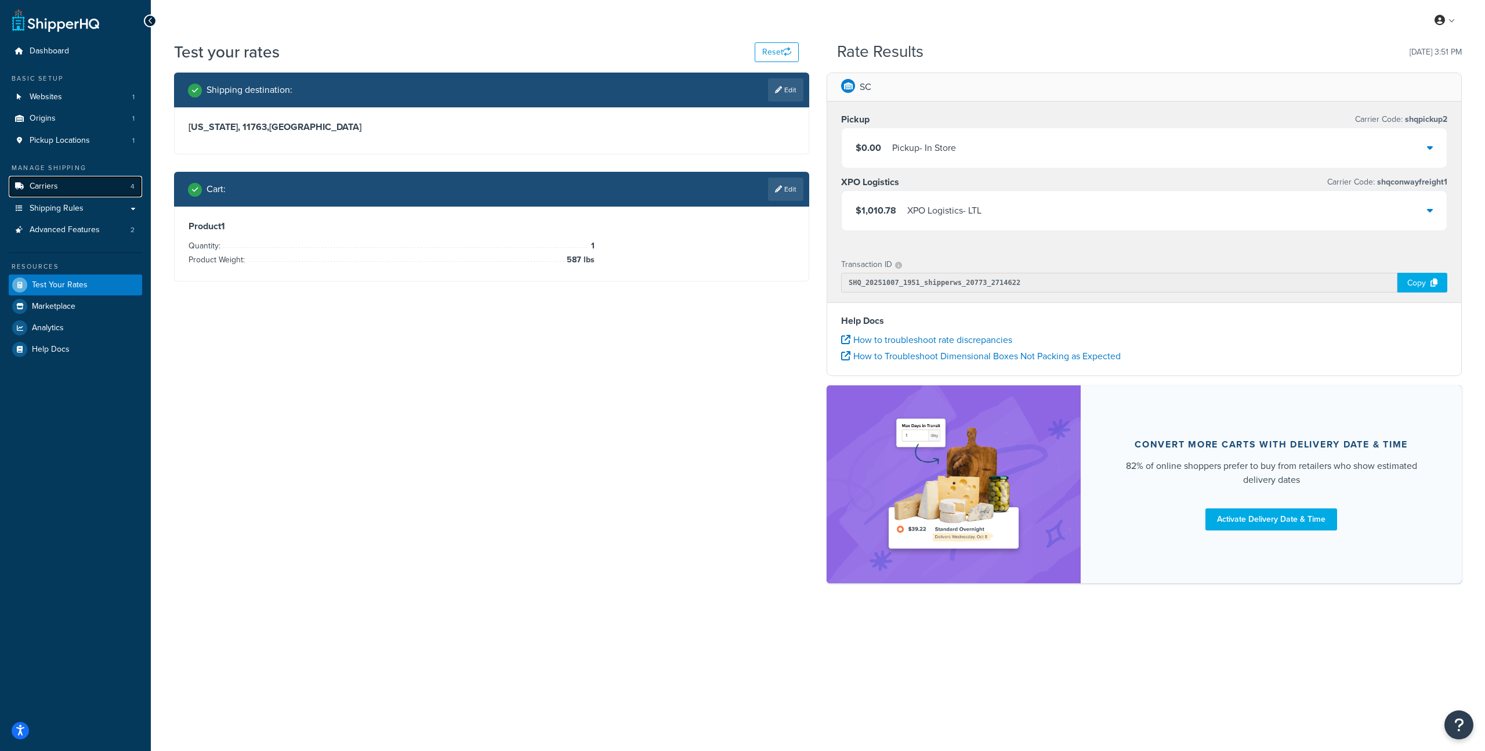
click at [74, 188] on link "Carriers 4" at bounding box center [75, 186] width 133 height 21
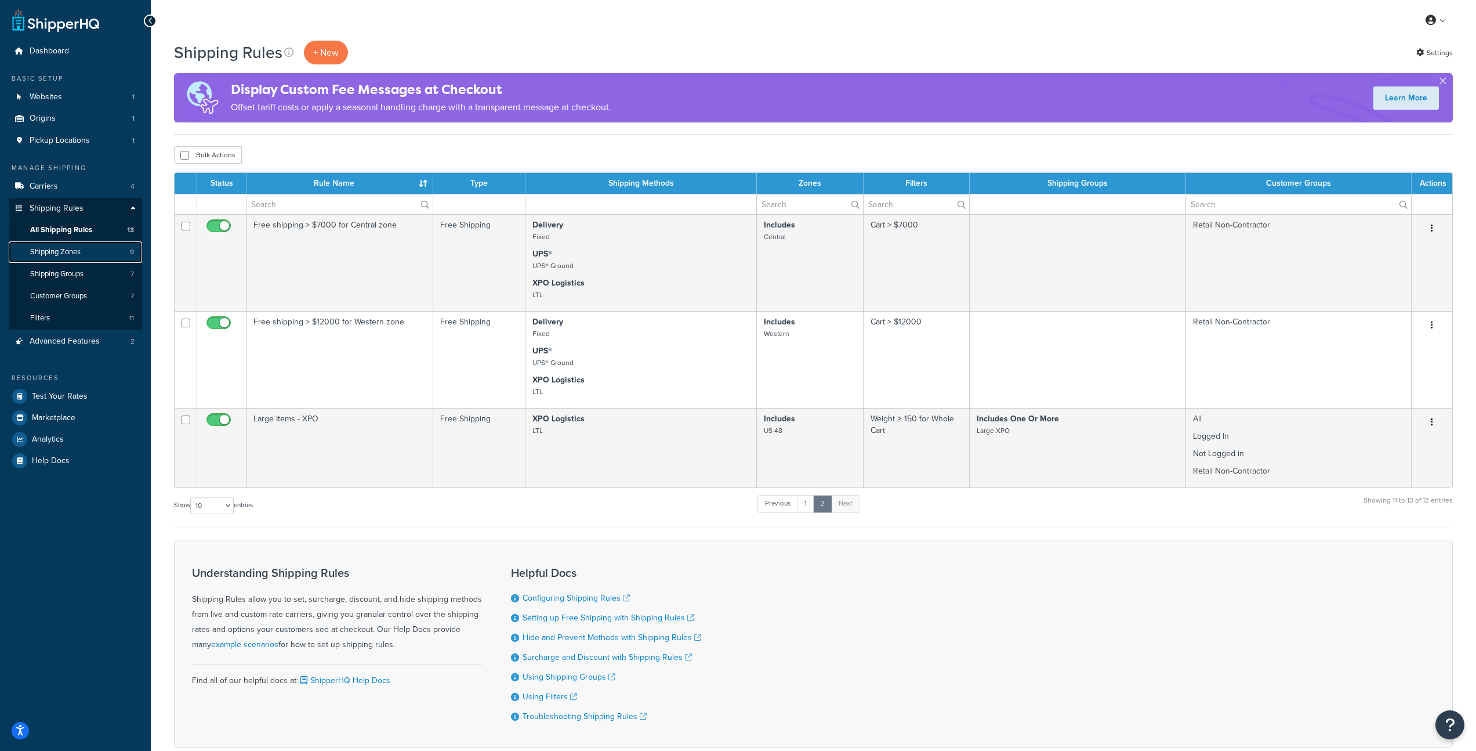
click at [80, 253] on span "Shipping Zones" at bounding box center [55, 252] width 50 height 10
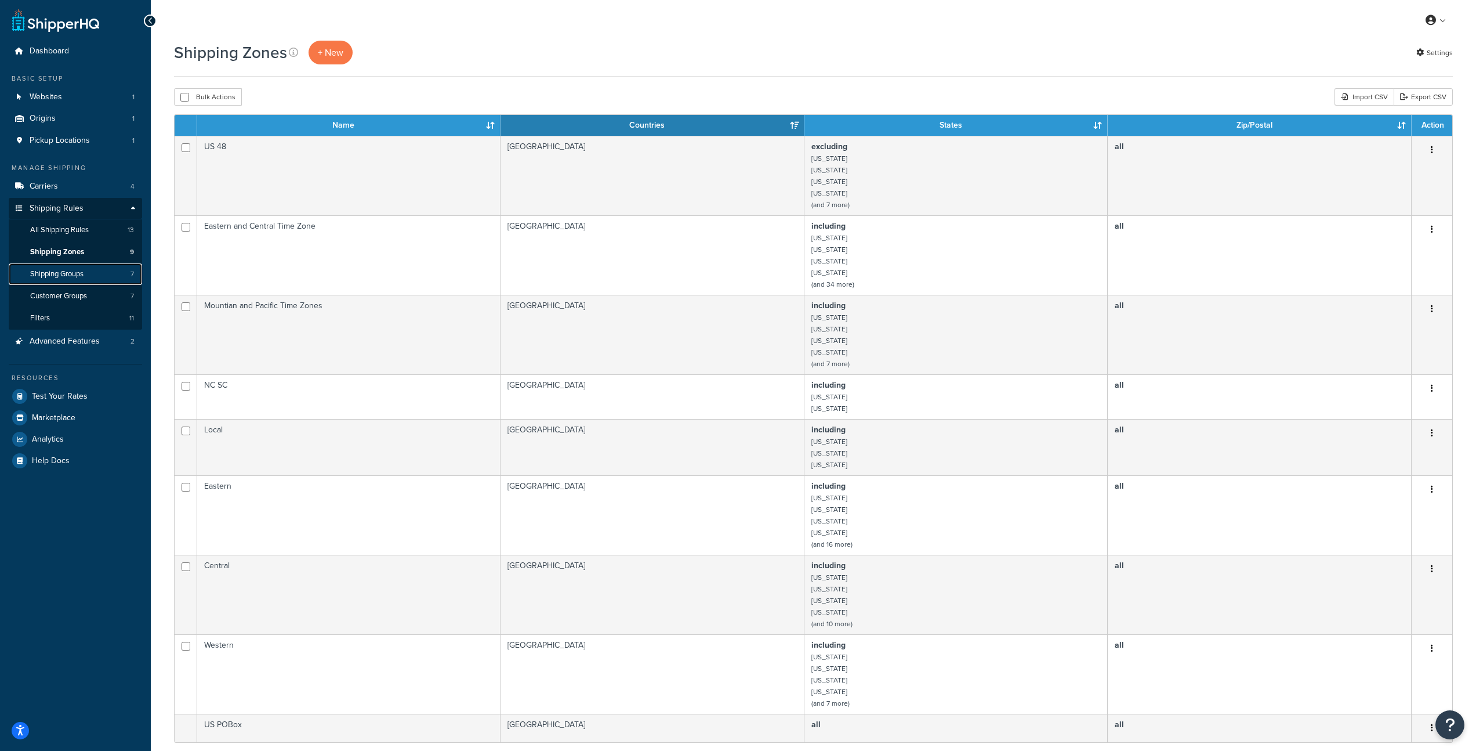
click at [89, 278] on link "Shipping Groups 7" at bounding box center [75, 273] width 133 height 21
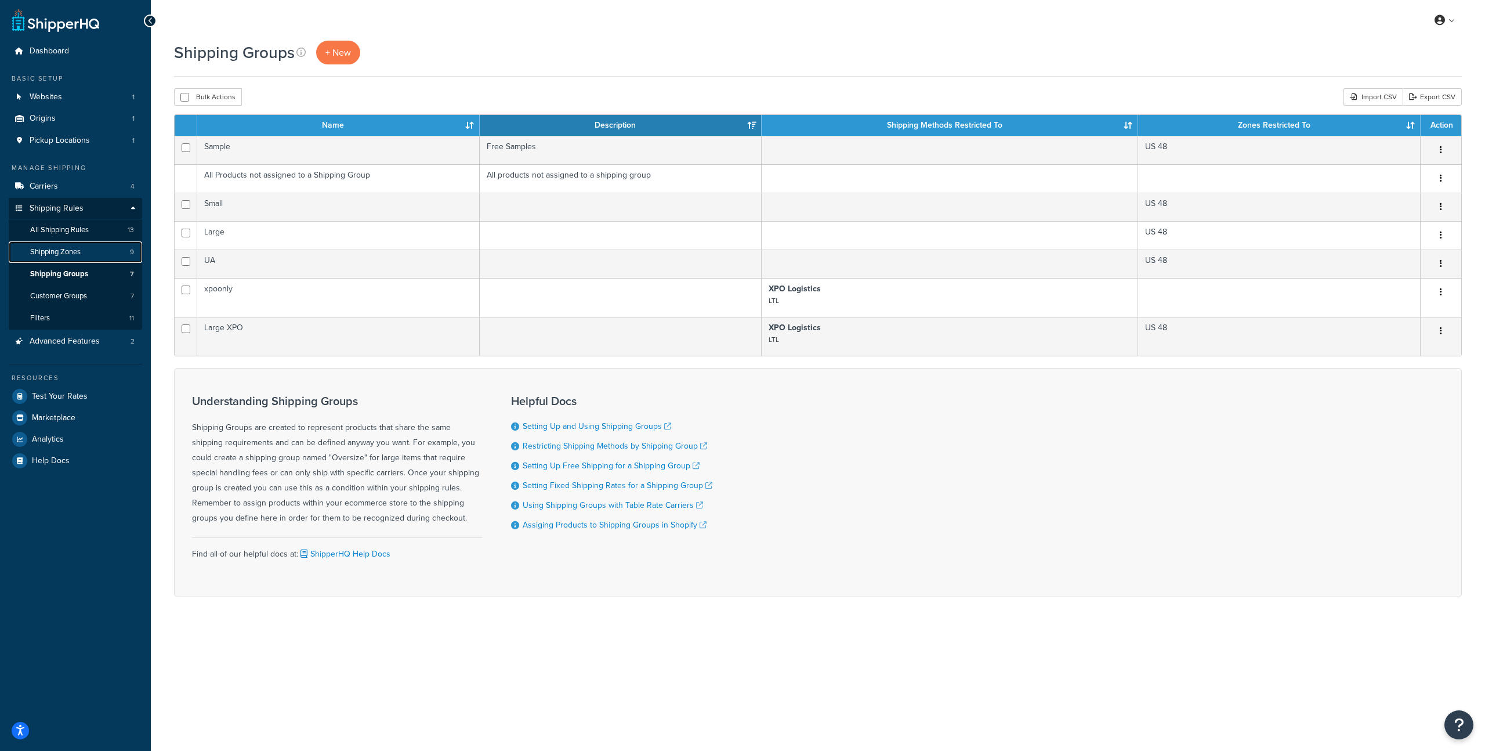
click at [84, 253] on link "Shipping Zones 9" at bounding box center [75, 251] width 133 height 21
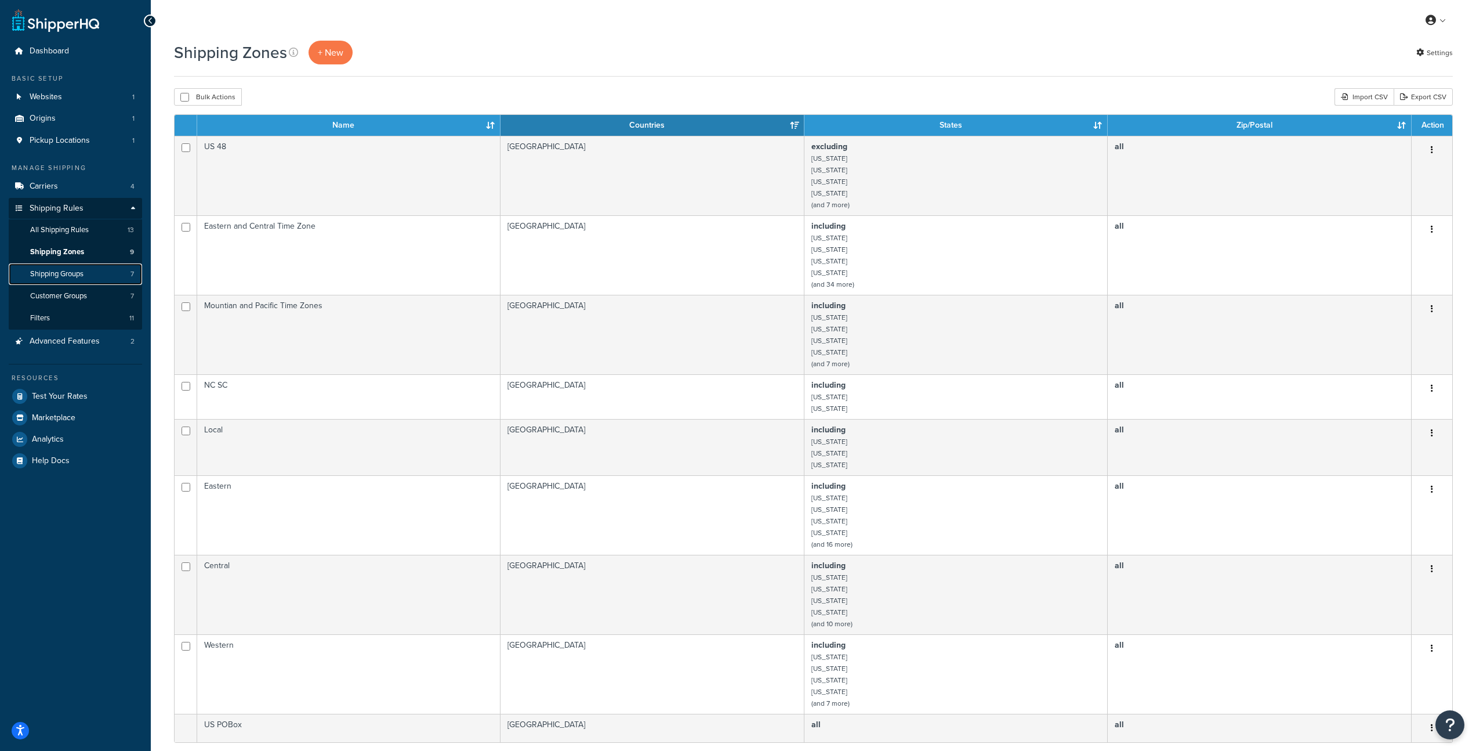
click at [77, 274] on span "Shipping Groups" at bounding box center [56, 274] width 53 height 10
